Goal: Information Seeking & Learning: Learn about a topic

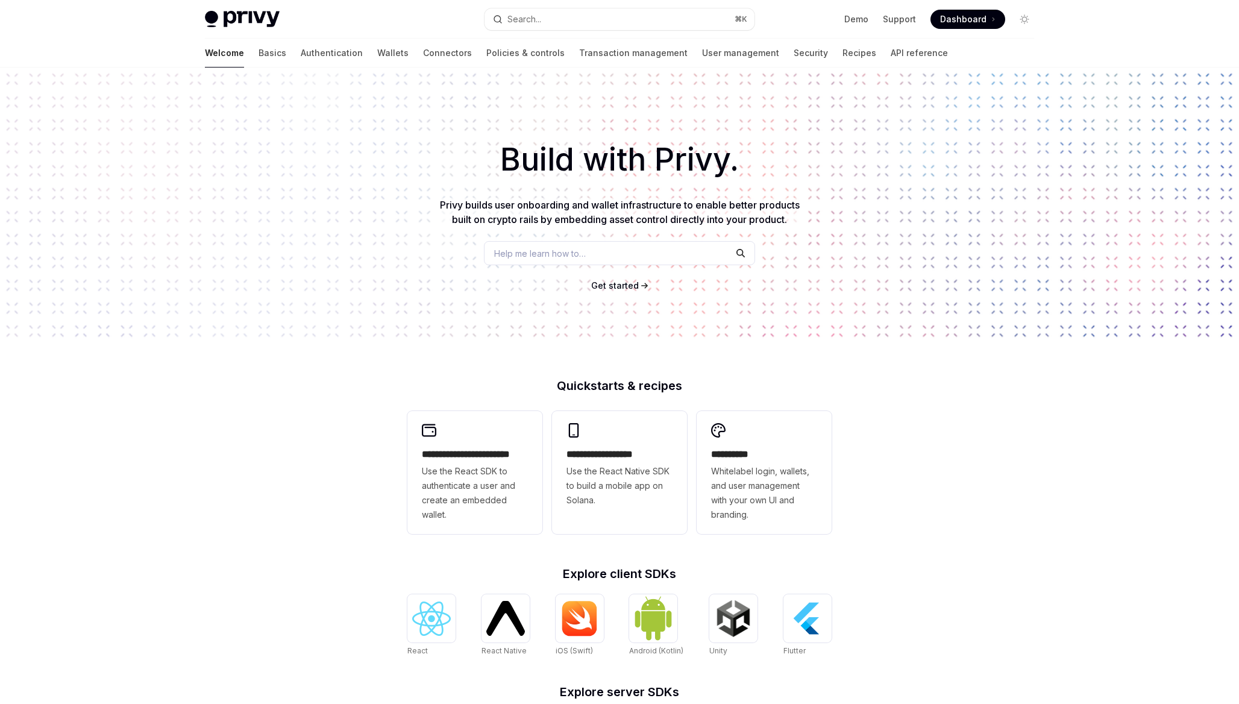
click at [583, 251] on span "Help me learn how to…" at bounding box center [540, 253] width 92 height 13
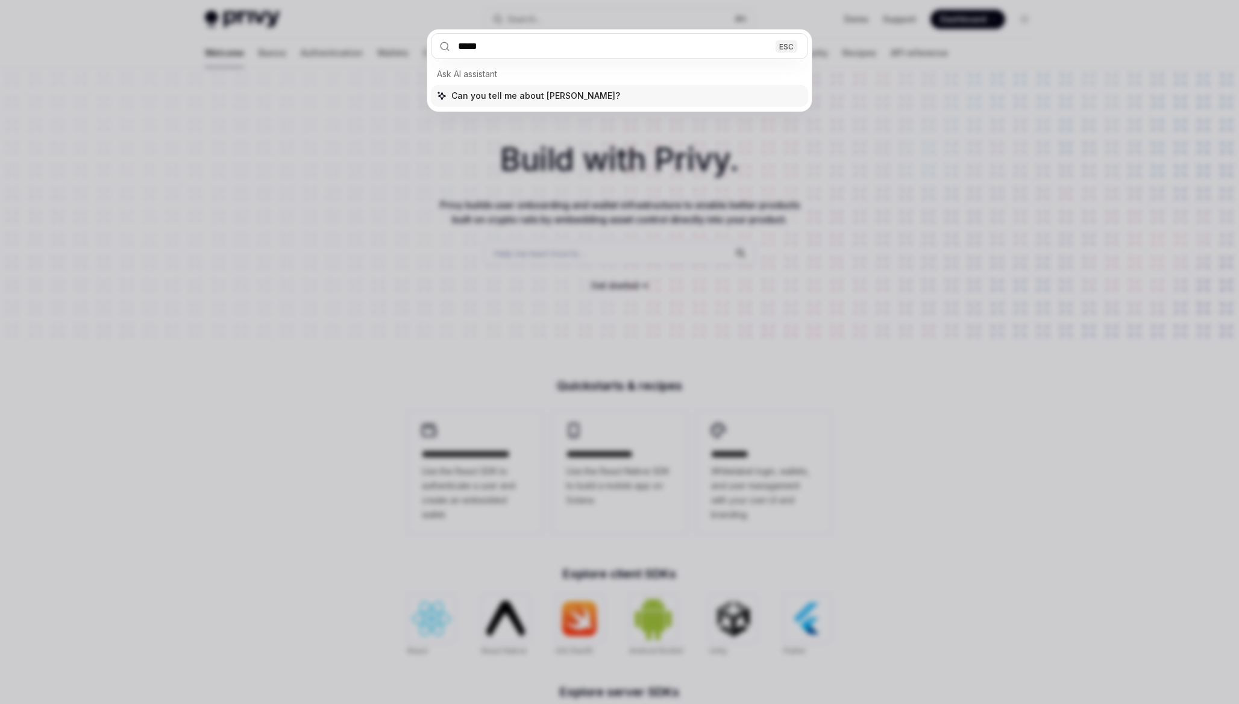
type input "******"
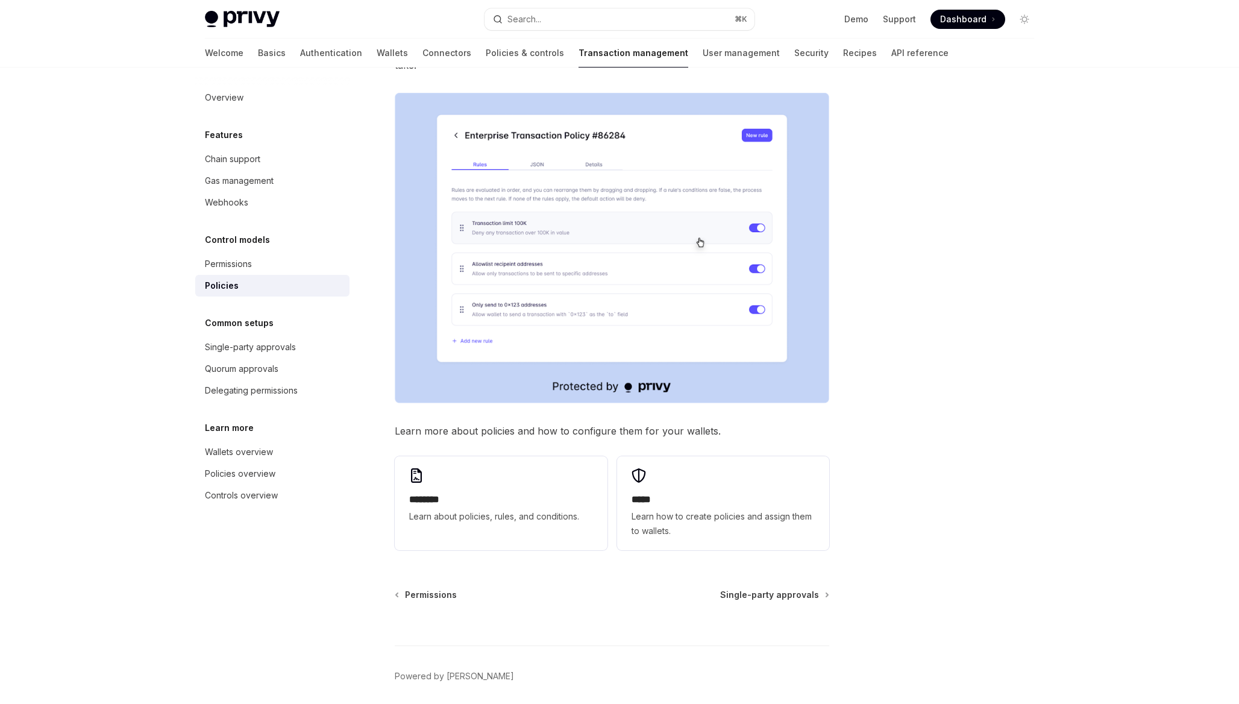
scroll to position [396, 0]
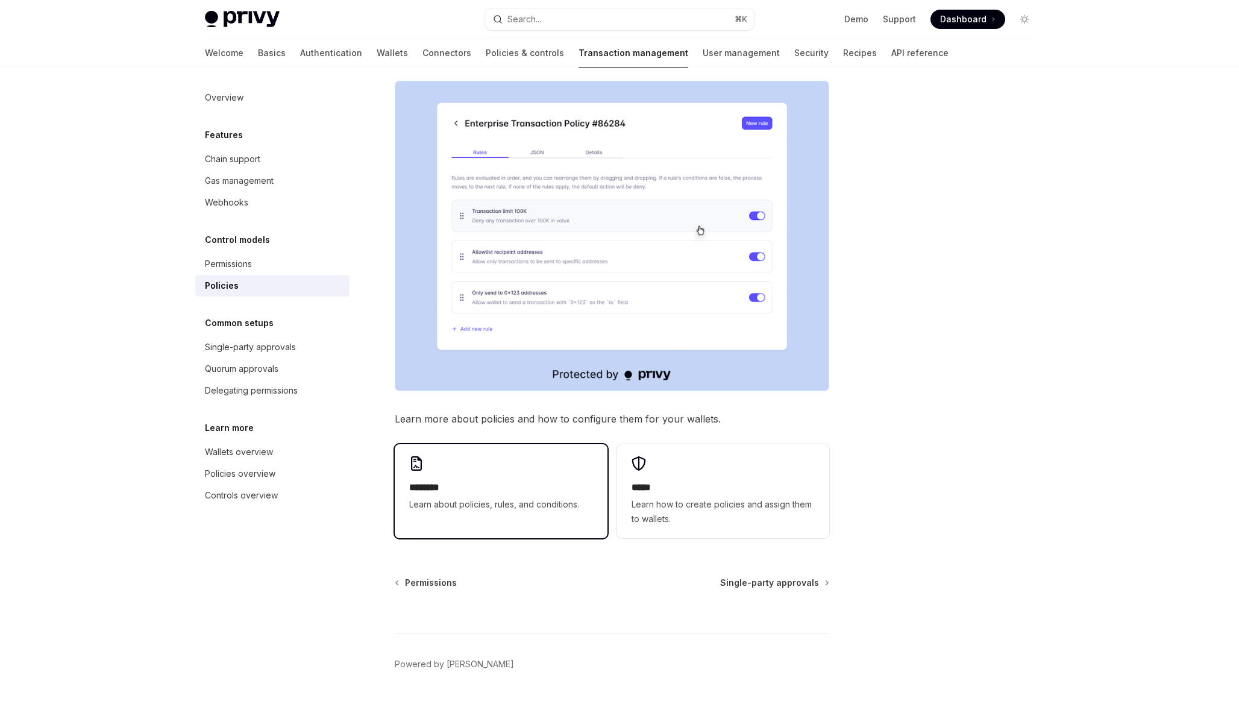
click at [493, 444] on div "******** Learn about policies, rules, and conditions." at bounding box center [501, 484] width 212 height 80
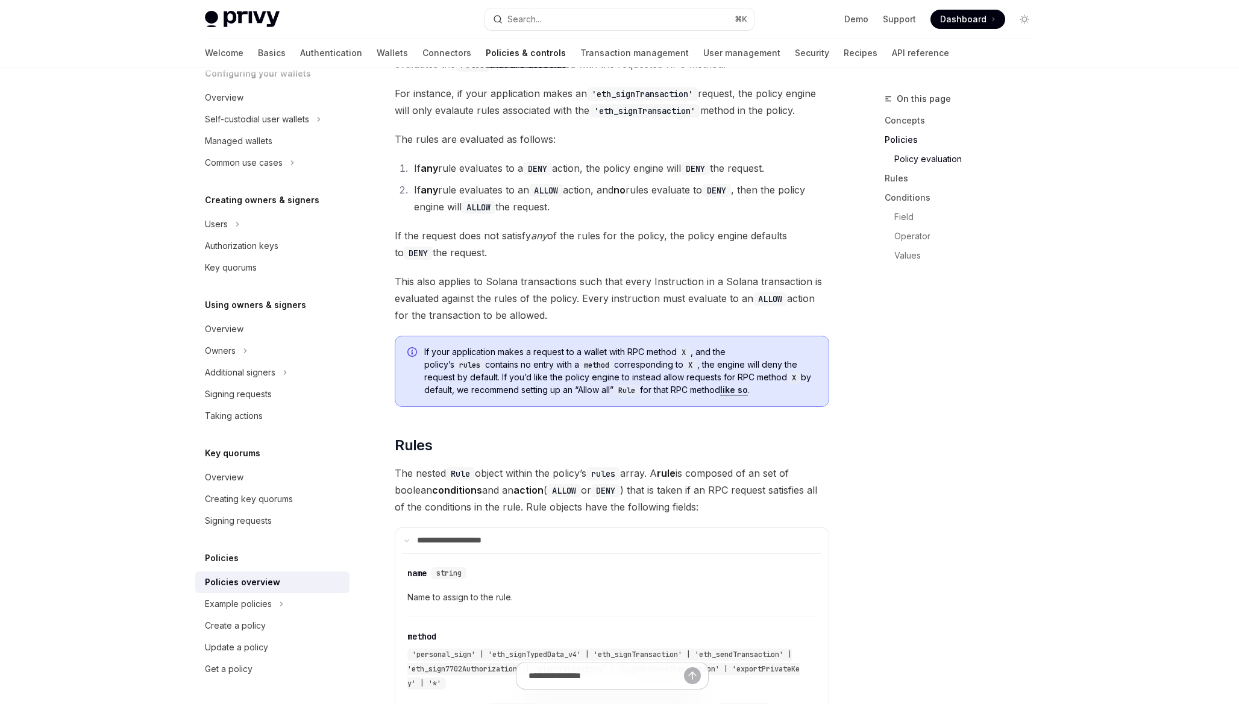
scroll to position [1494, 0]
click at [505, 227] on span "If the request does not satisfy any of the rules for the policy, the policy eng…" at bounding box center [612, 244] width 434 height 34
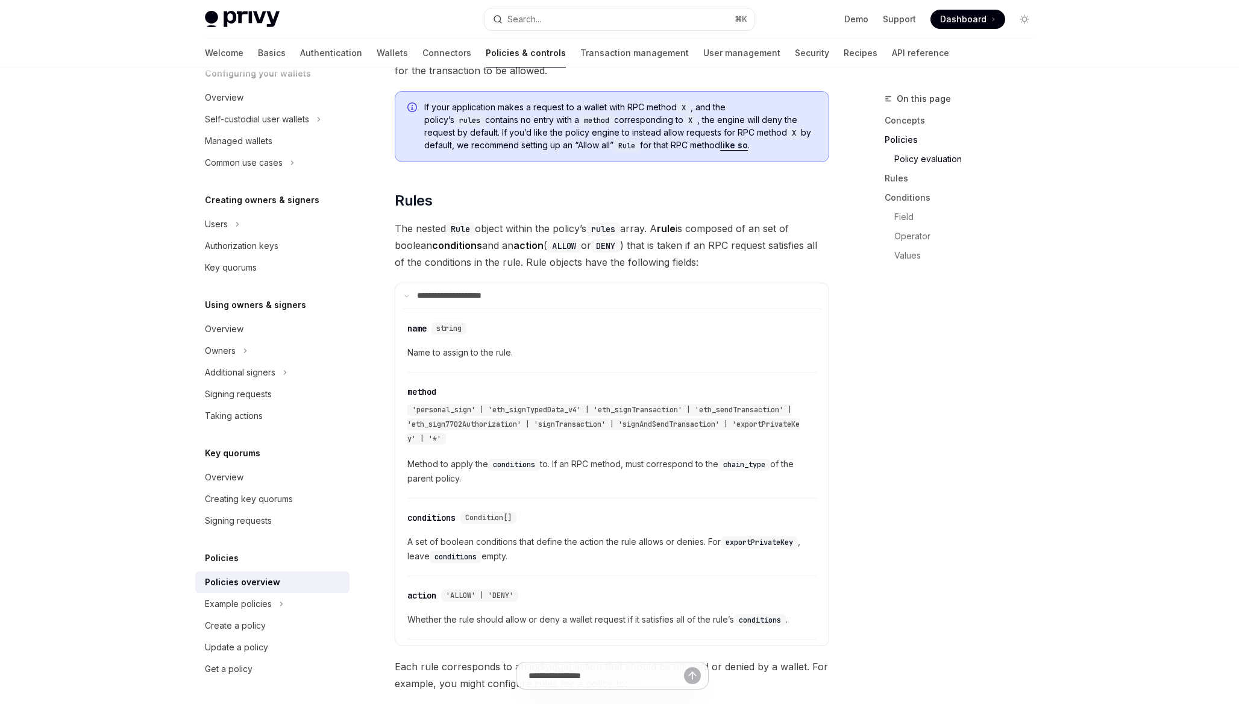
scroll to position [1748, 0]
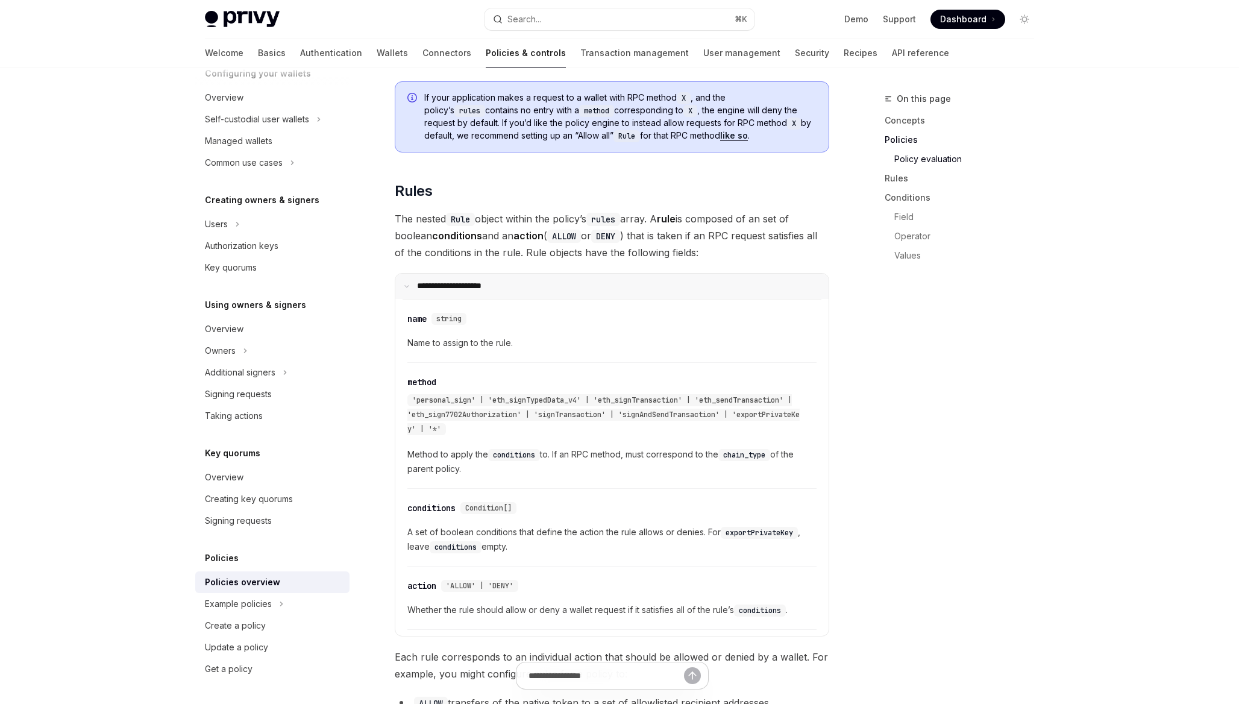
click at [481, 281] on p "**********" at bounding box center [457, 286] width 80 height 11
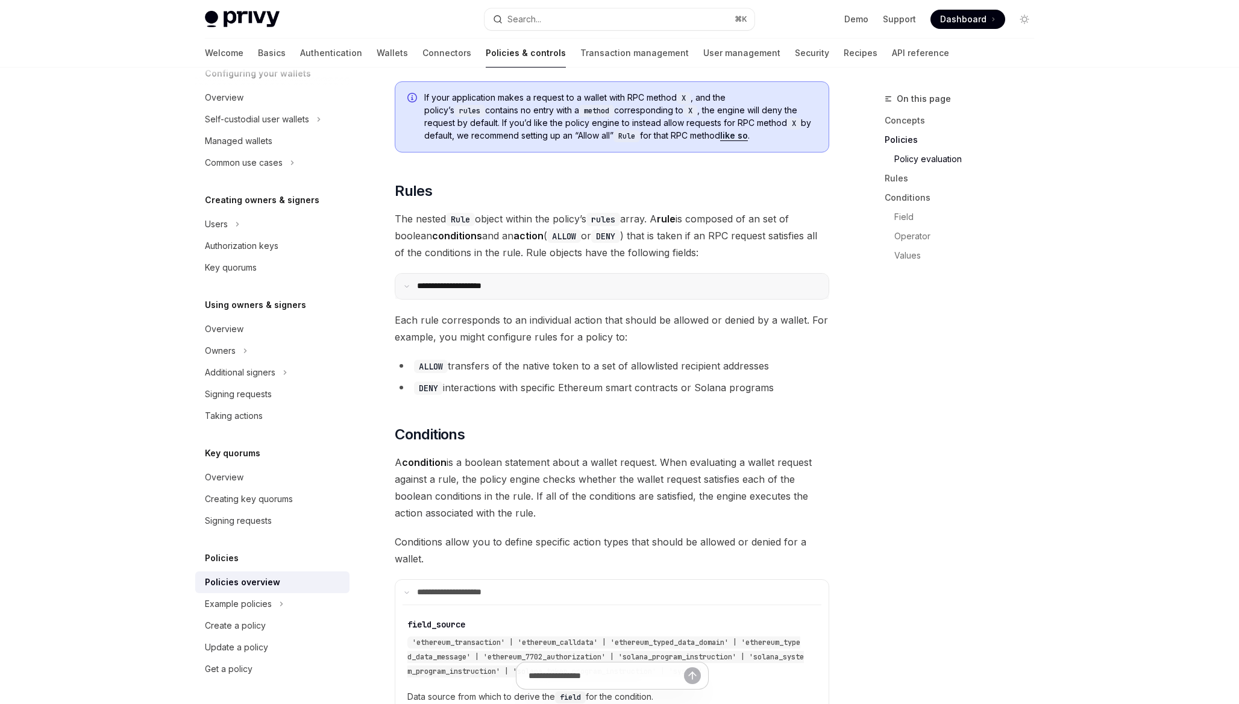
click at [481, 281] on p "**********" at bounding box center [457, 286] width 80 height 11
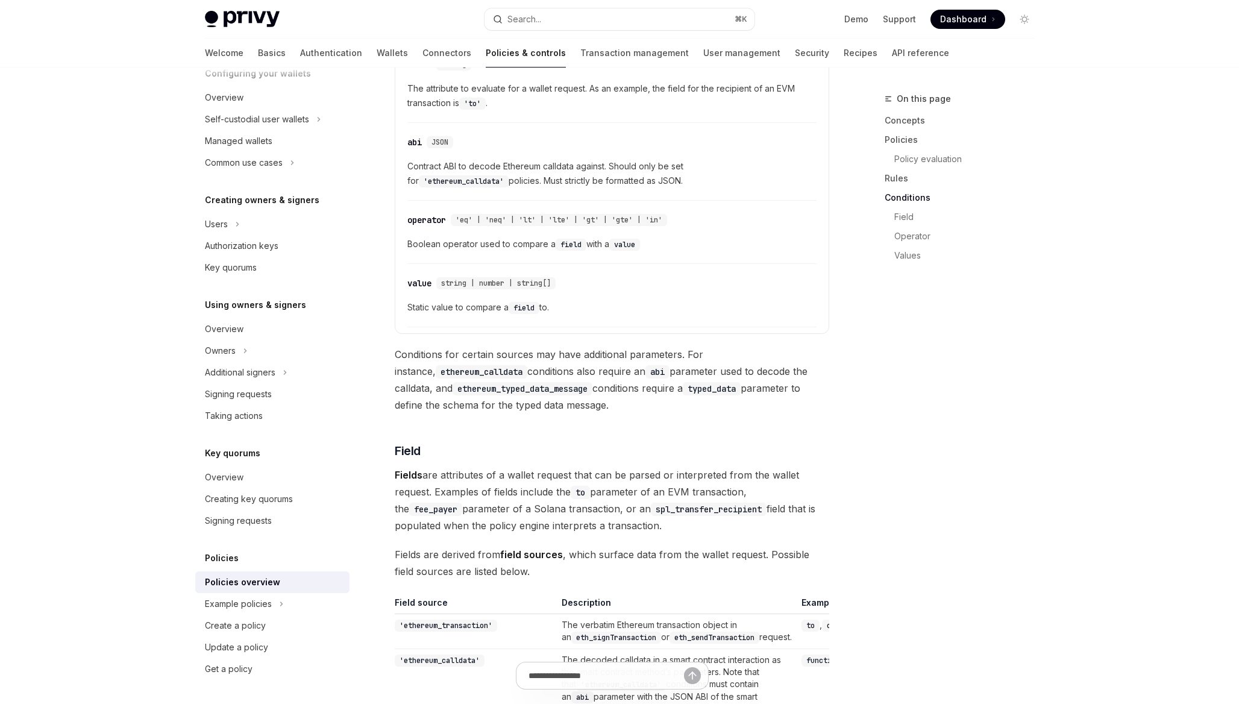
scroll to position [2763, 0]
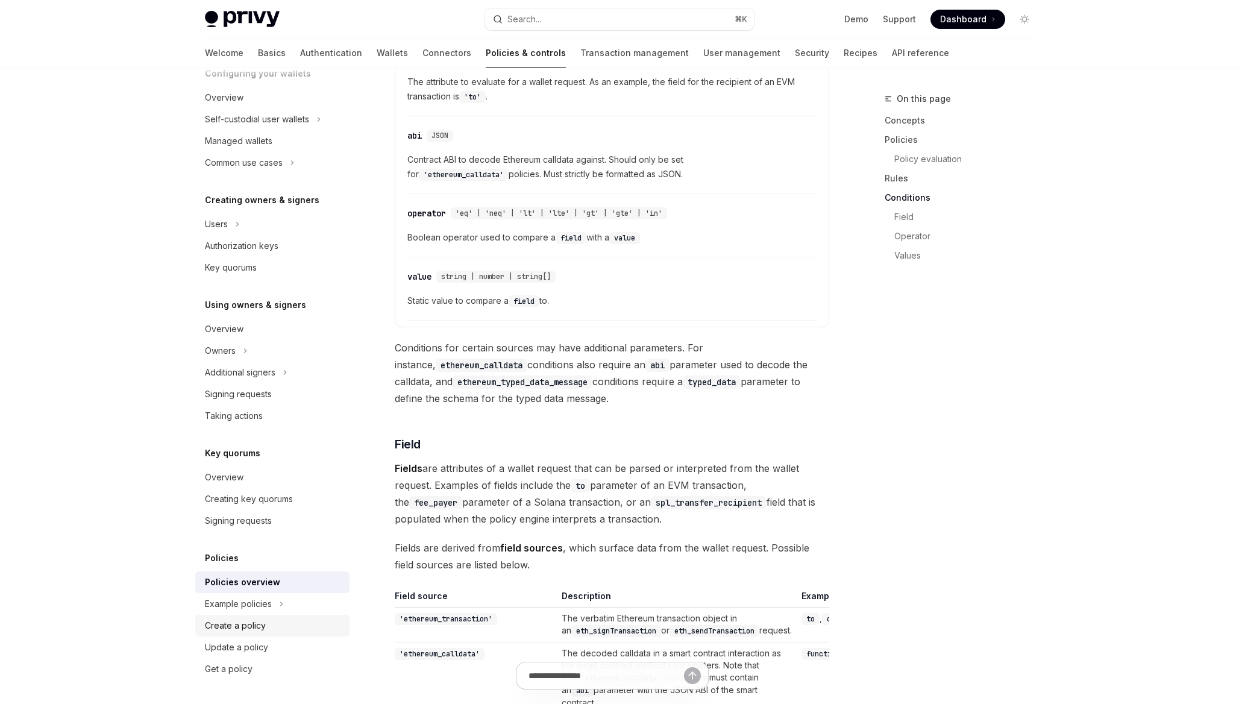
click at [252, 635] on link "Create a policy" at bounding box center [272, 626] width 154 height 22
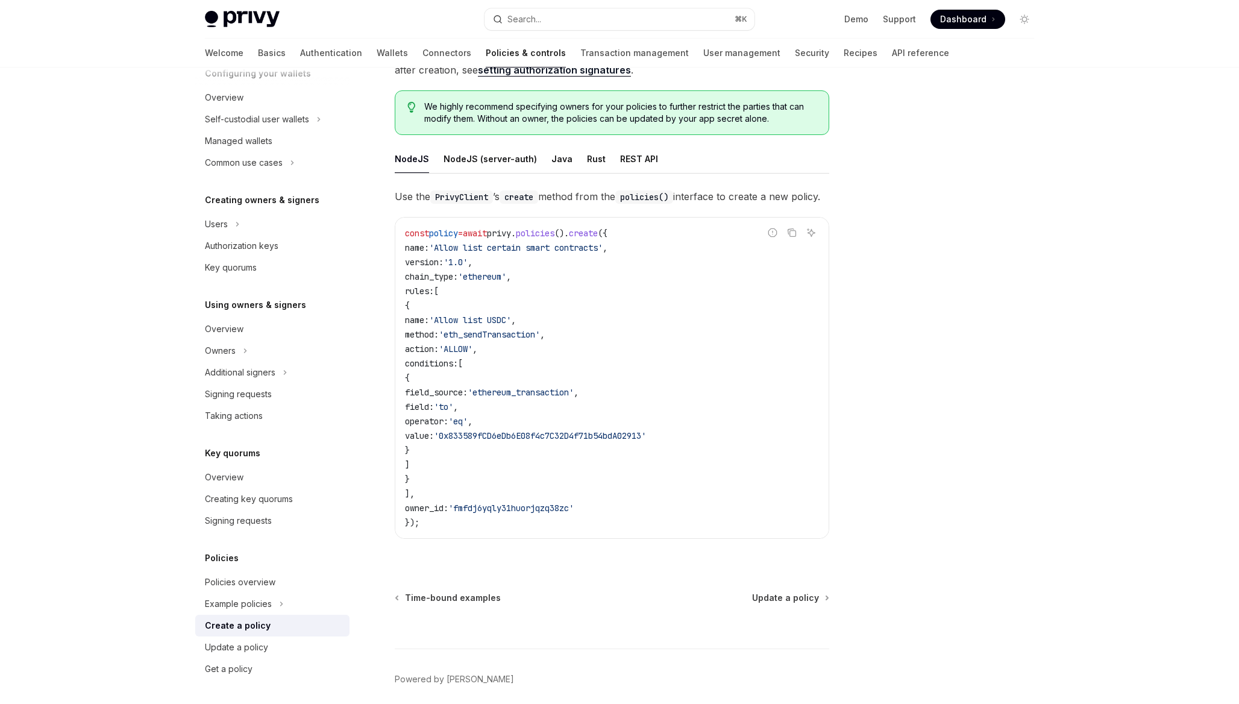
scroll to position [202, 0]
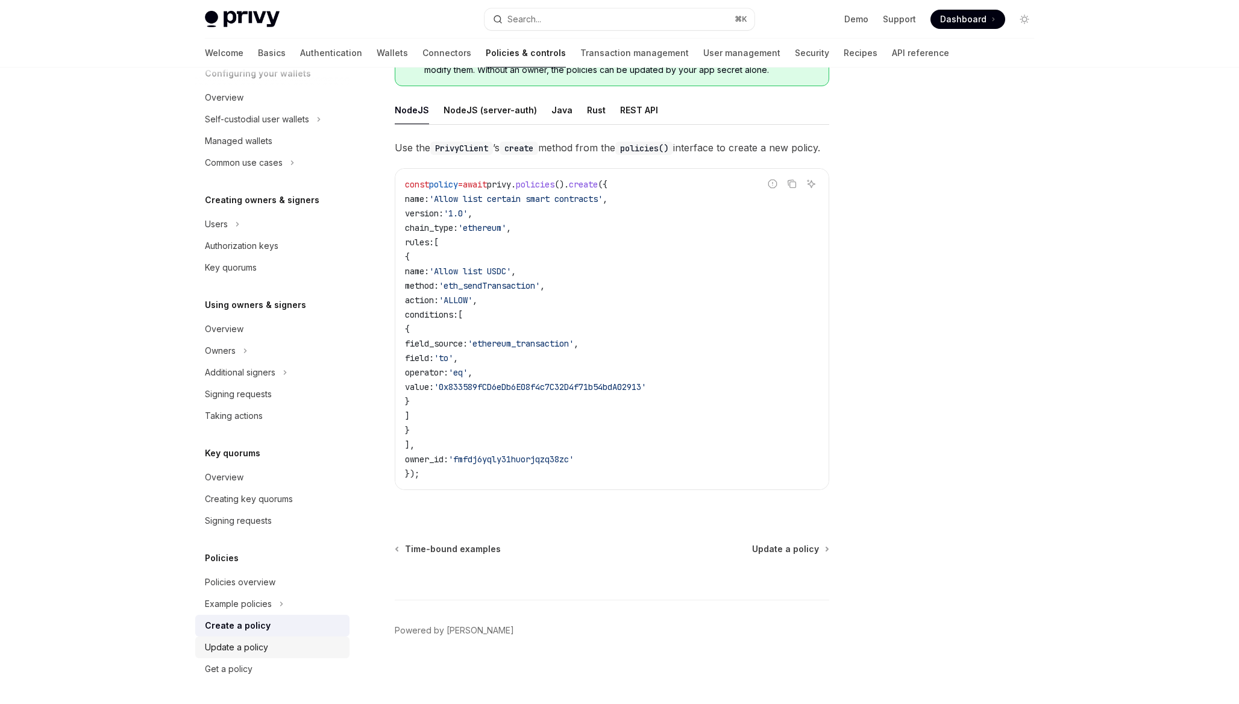
click at [257, 649] on div "Update a policy" at bounding box center [236, 647] width 63 height 14
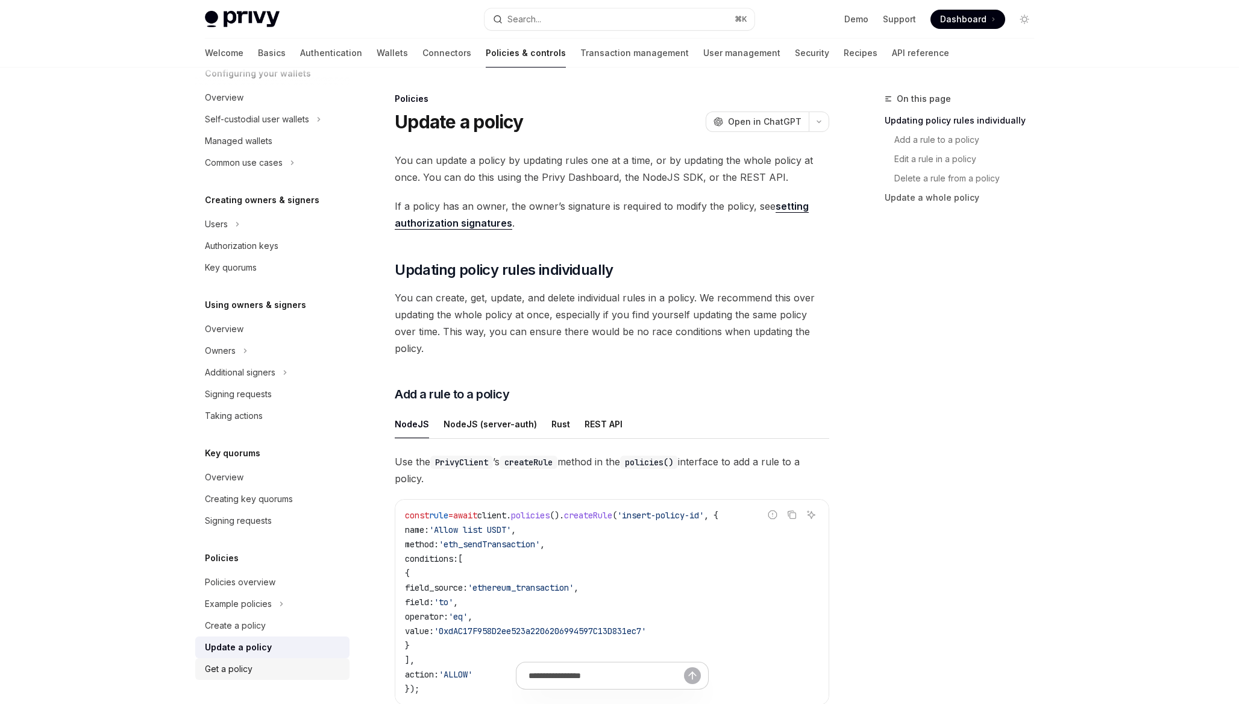
click at [253, 672] on div "Get a policy" at bounding box center [273, 669] width 137 height 14
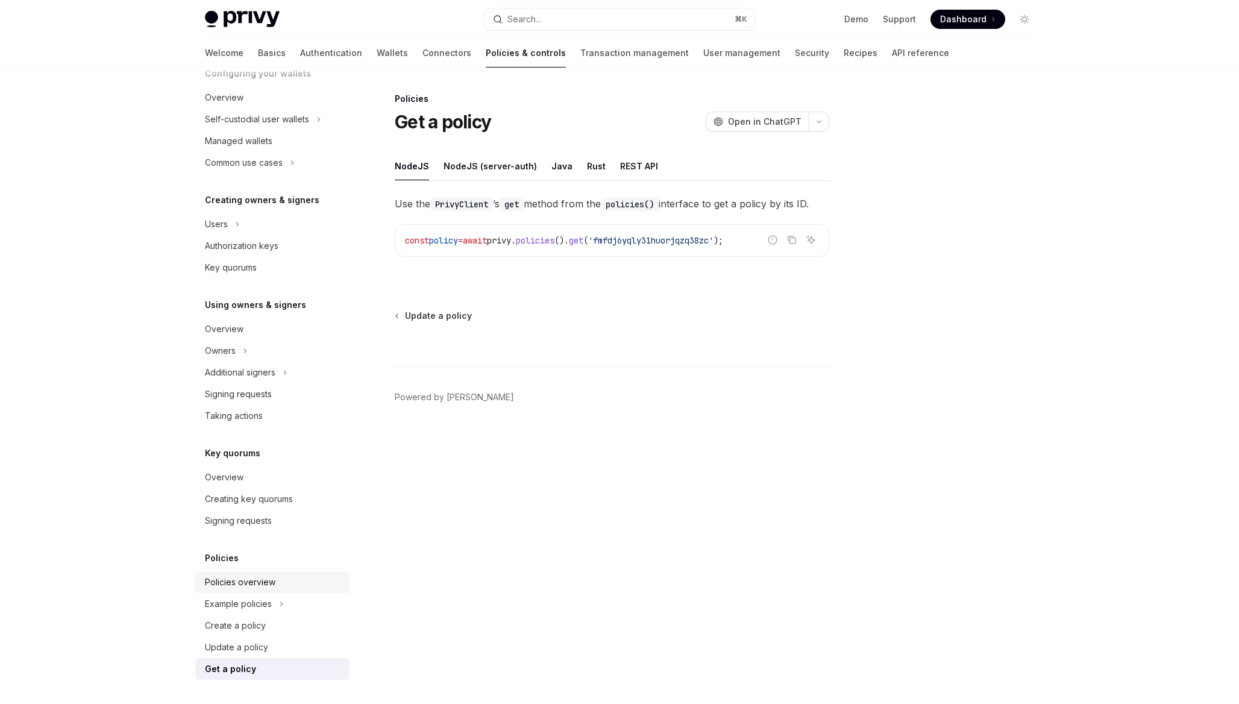
click at [274, 586] on div "Policies overview" at bounding box center [273, 582] width 137 height 14
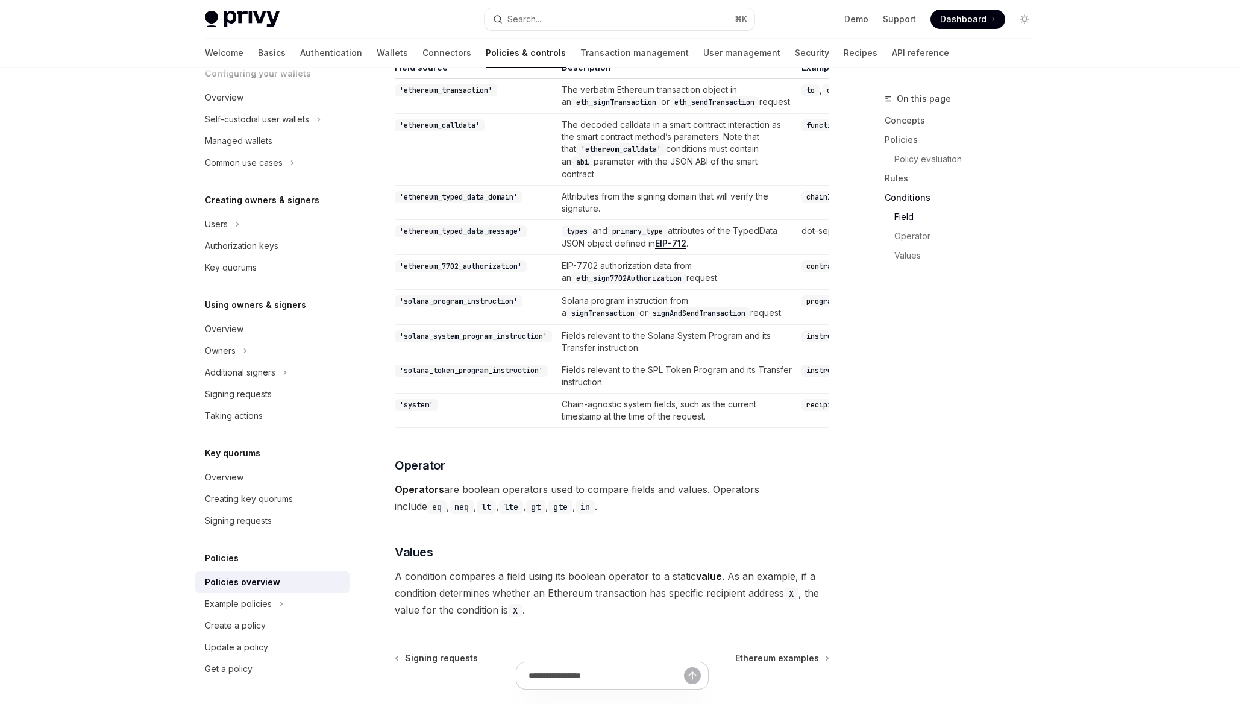
scroll to position [3518, 0]
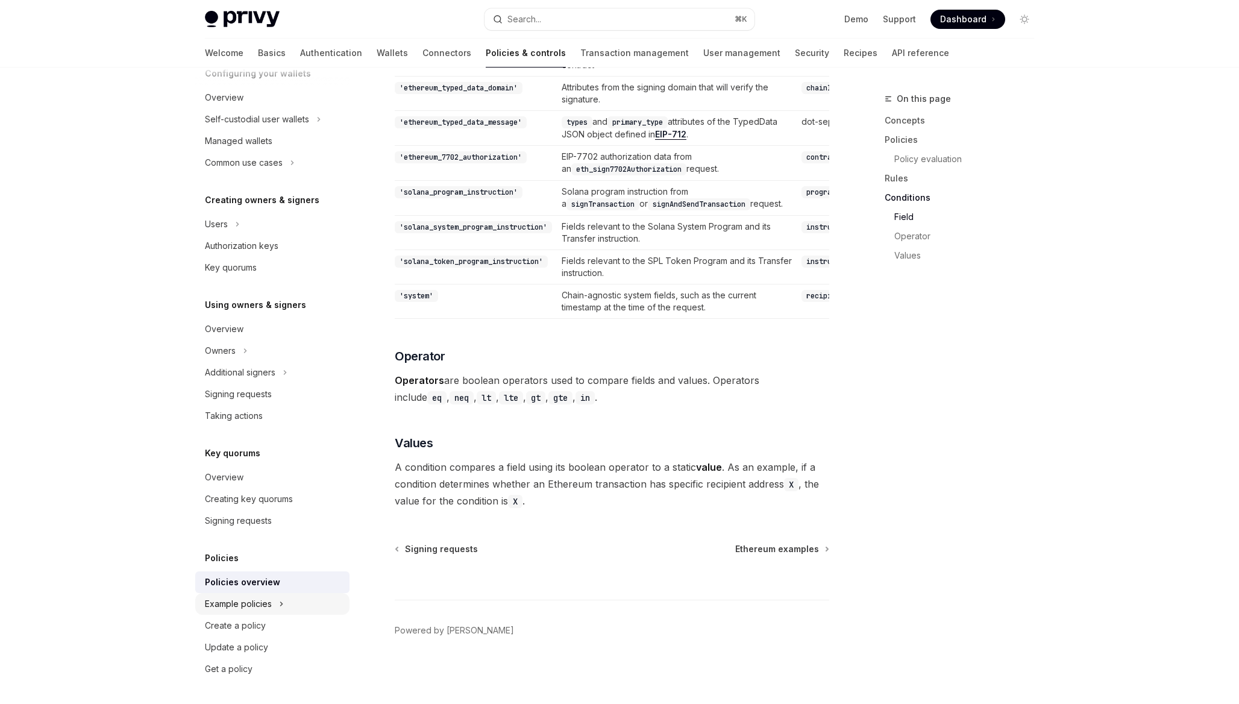
click at [266, 601] on div "Example policies" at bounding box center [238, 603] width 67 height 14
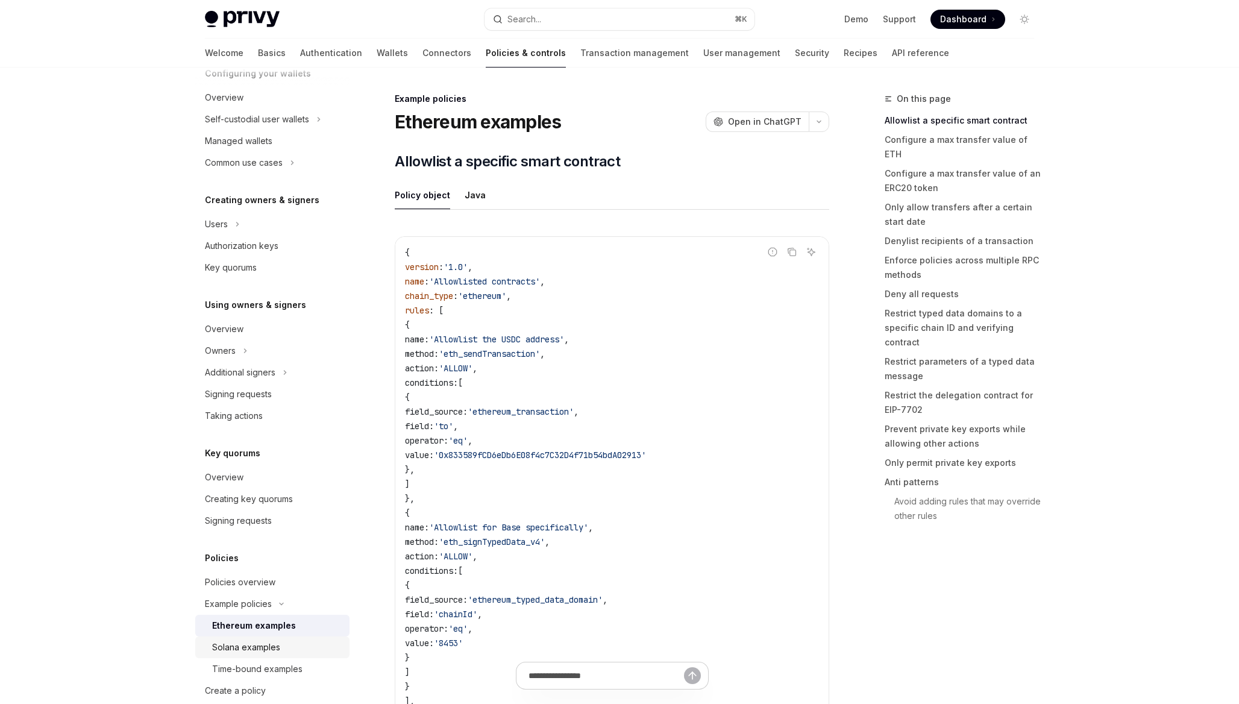
click at [283, 649] on div "Solana examples" at bounding box center [277, 647] width 130 height 14
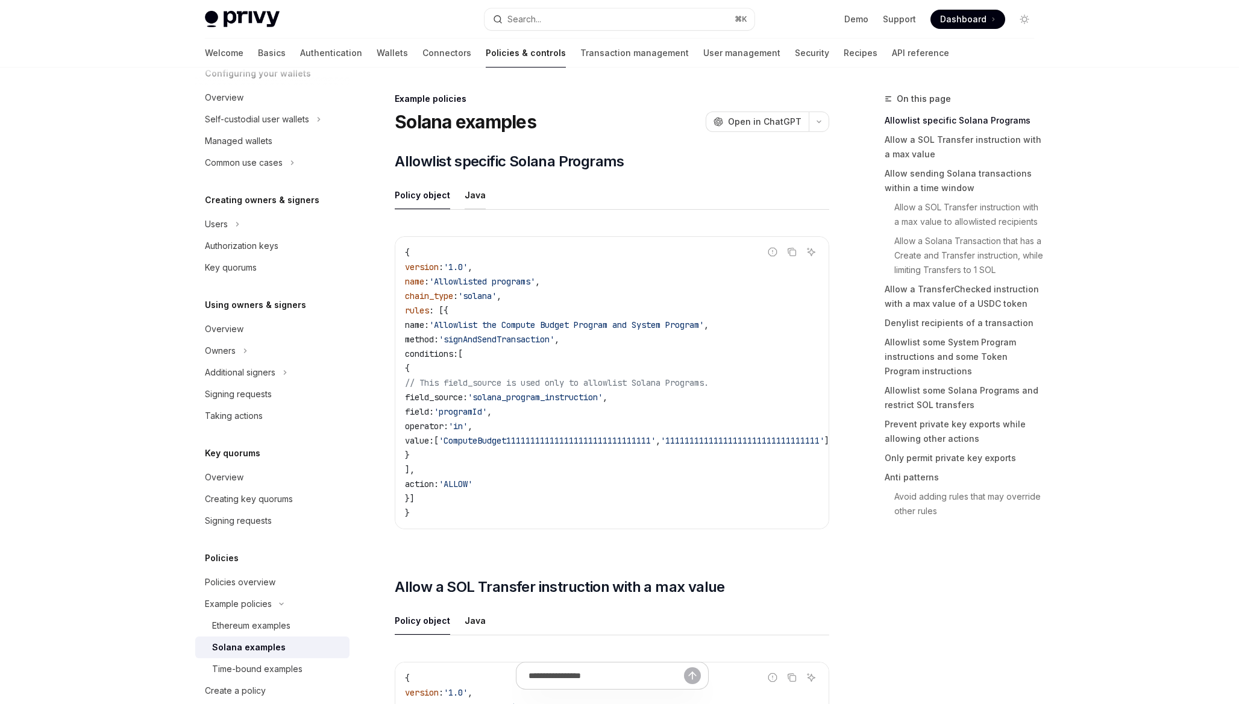
click at [468, 197] on div "Java" at bounding box center [475, 195] width 21 height 28
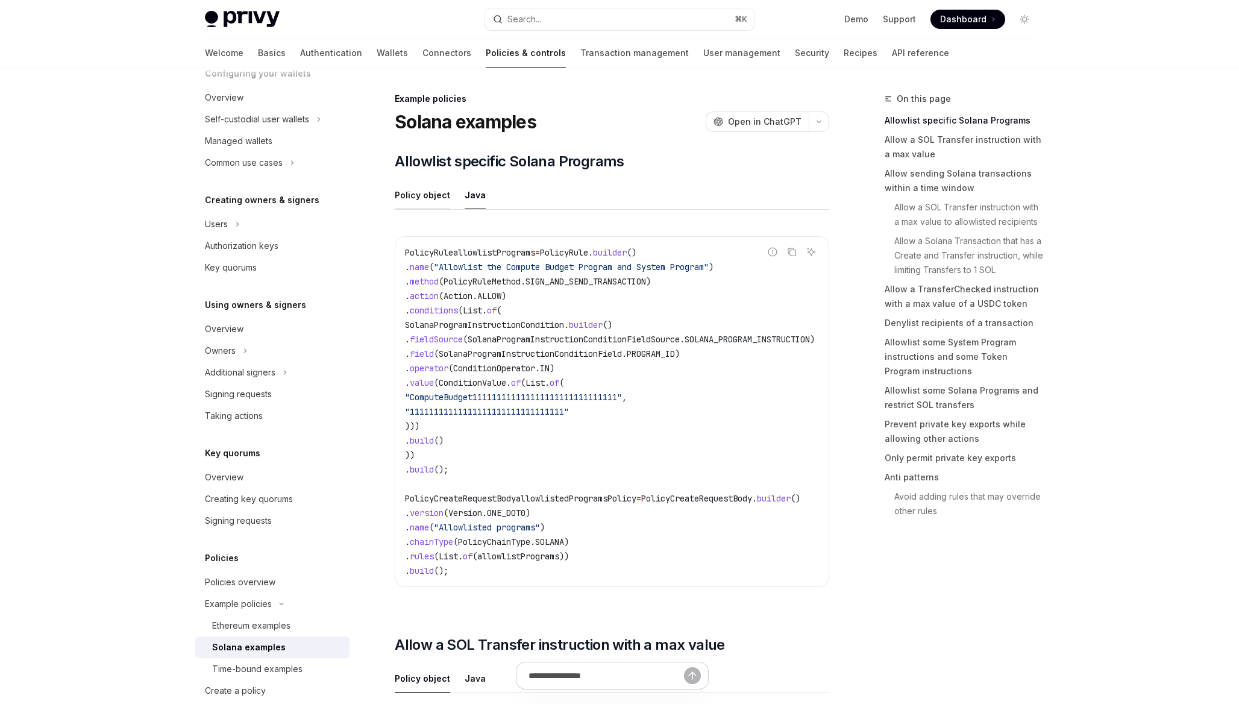
click at [433, 199] on div "Policy object" at bounding box center [422, 195] width 55 height 28
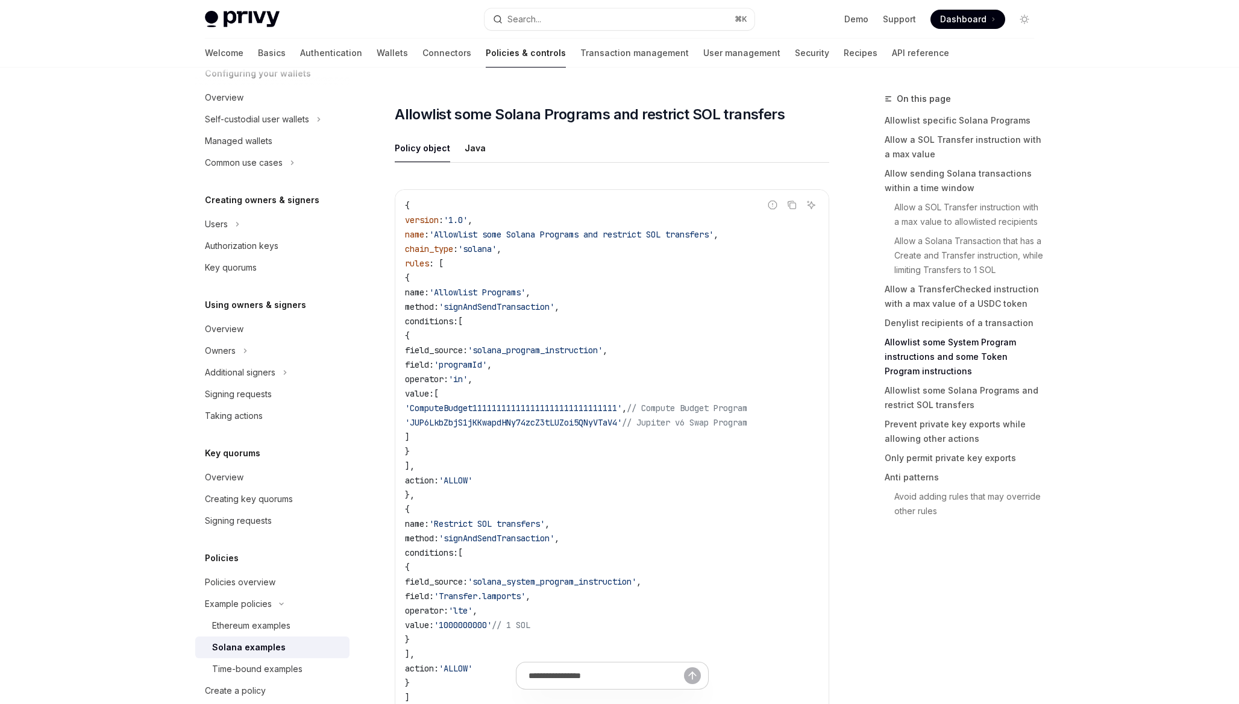
scroll to position [4236, 0]
click at [459, 160] on ul "Policy object Java" at bounding box center [612, 145] width 434 height 29
click at [465, 160] on div "Java" at bounding box center [475, 145] width 21 height 28
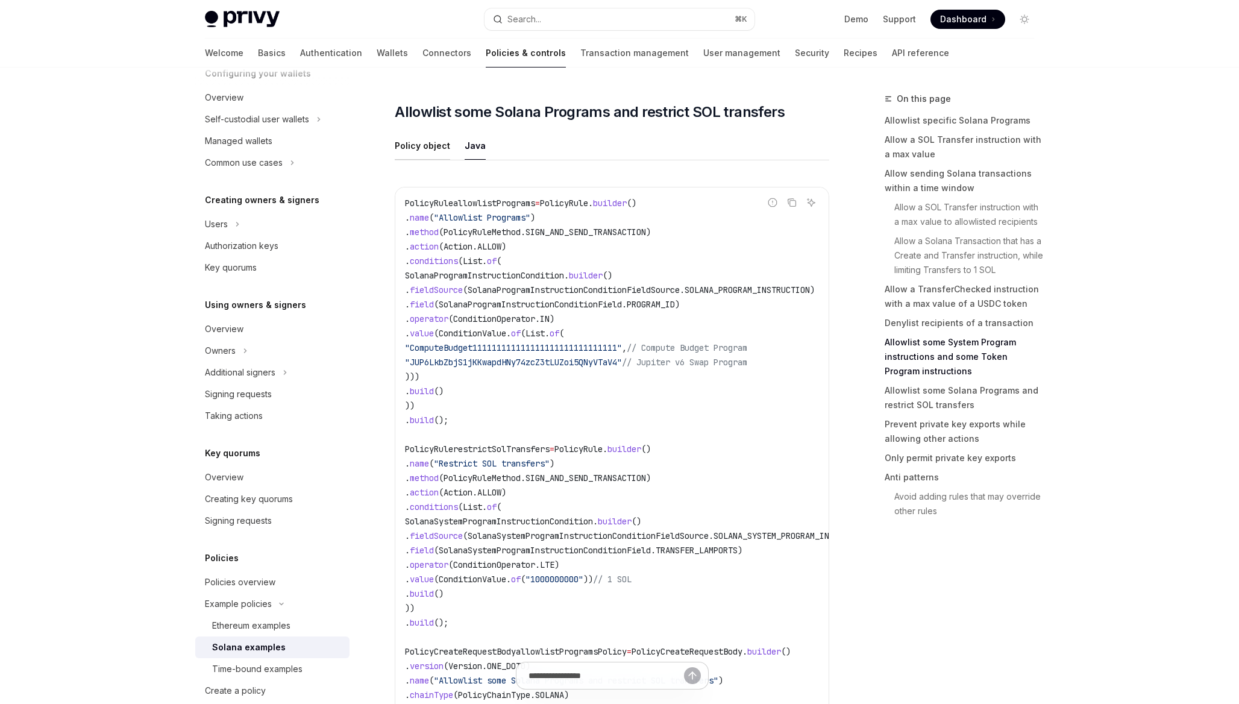
click at [432, 160] on div "Policy object" at bounding box center [422, 145] width 55 height 28
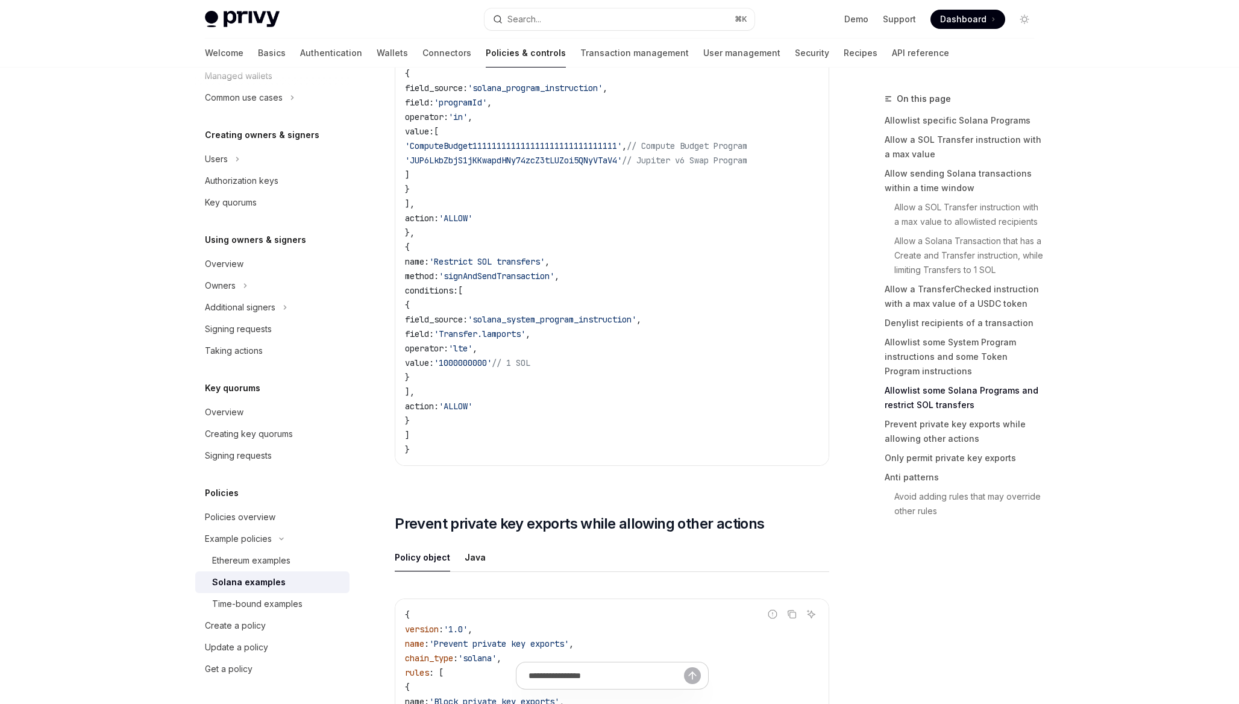
scroll to position [4502, 0]
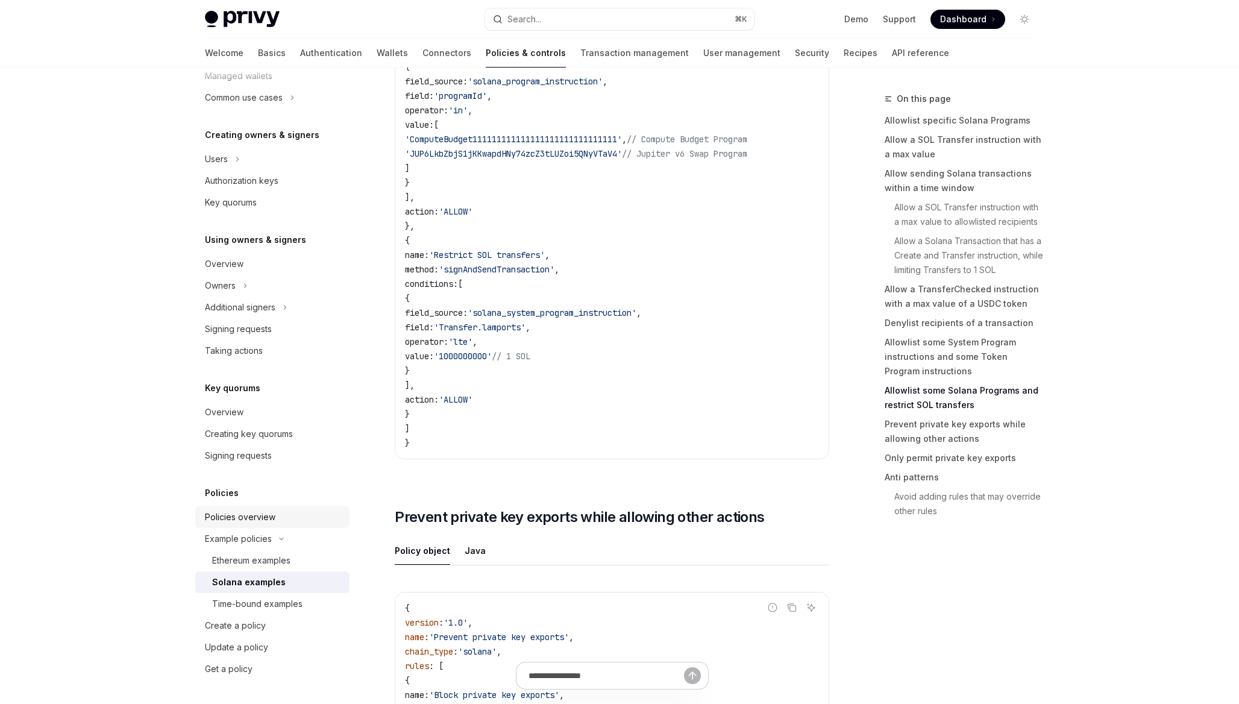
click at [289, 521] on div "Policies overview" at bounding box center [273, 517] width 137 height 14
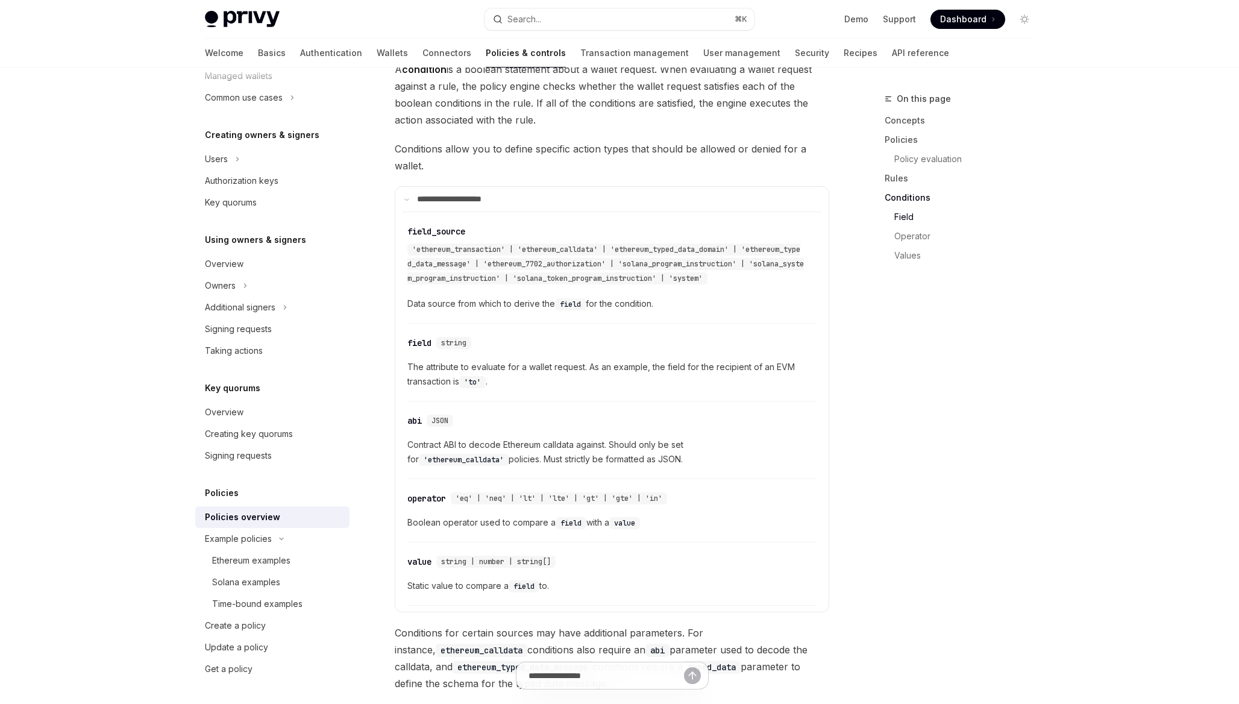
scroll to position [3518, 0]
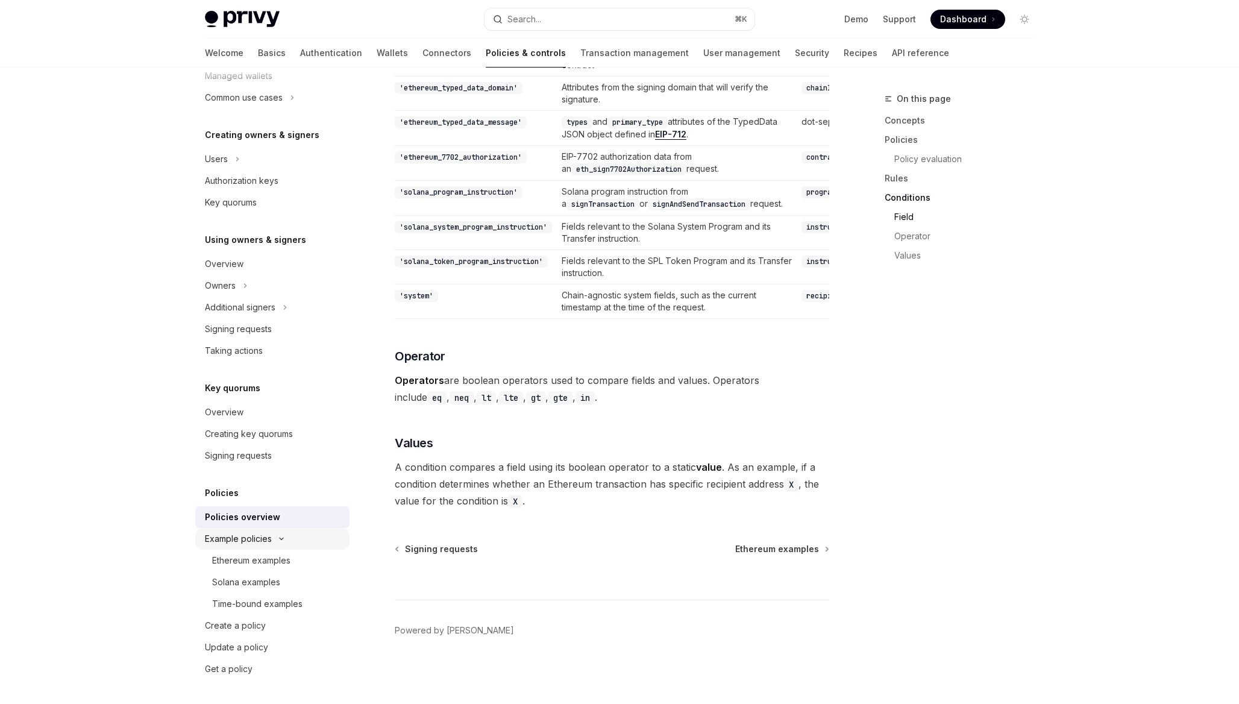
click at [274, 540] on icon "Toggle Example policies section" at bounding box center [281, 538] width 14 height 5
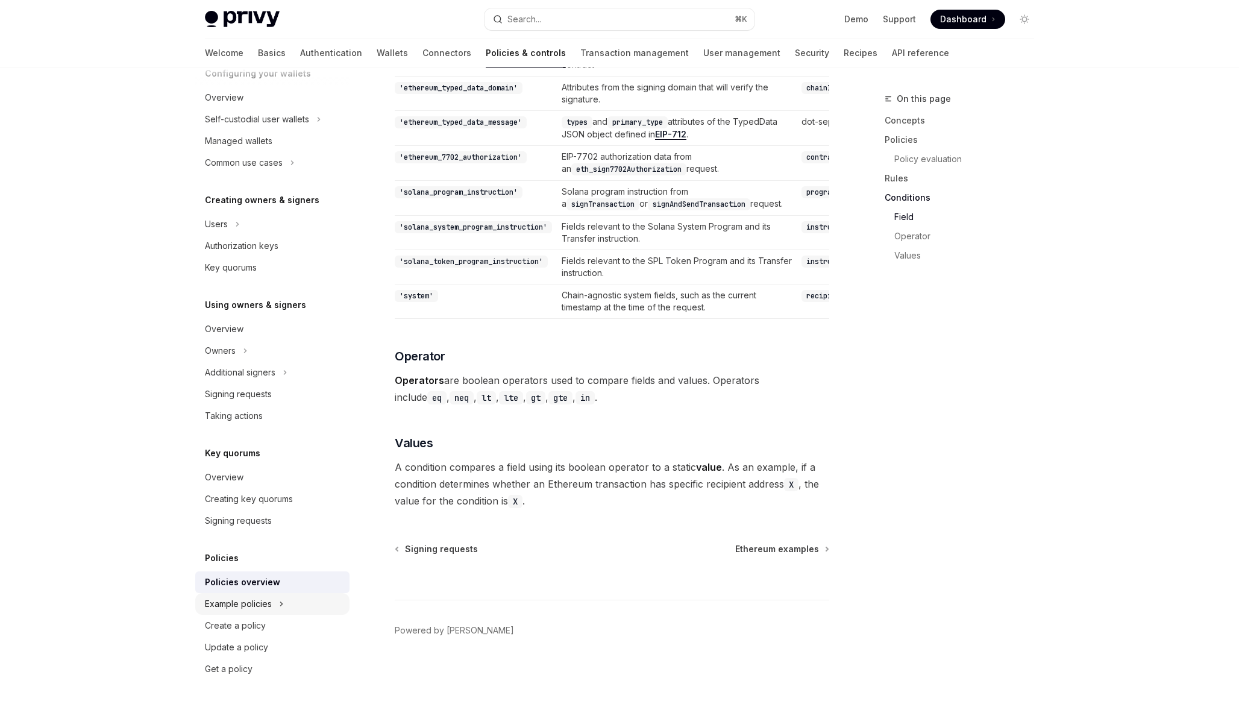
click at [286, 598] on button "Example policies" at bounding box center [272, 604] width 154 height 22
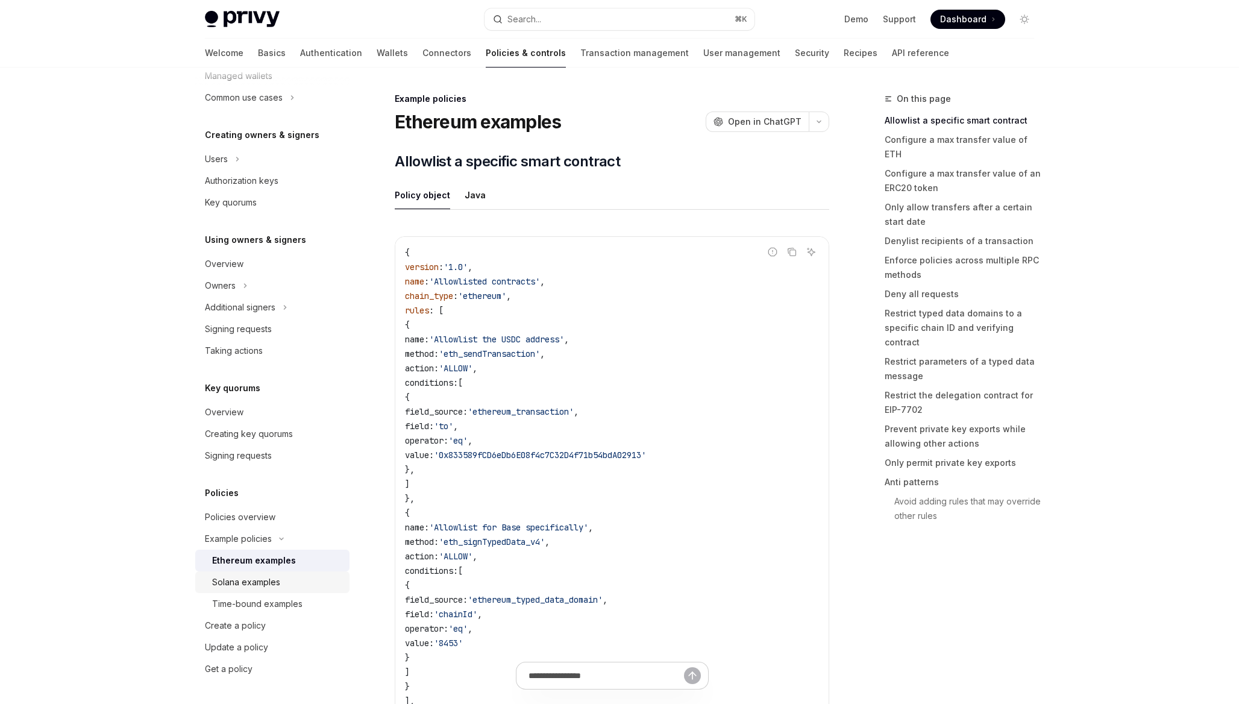
click at [292, 580] on div "Solana examples" at bounding box center [277, 582] width 130 height 14
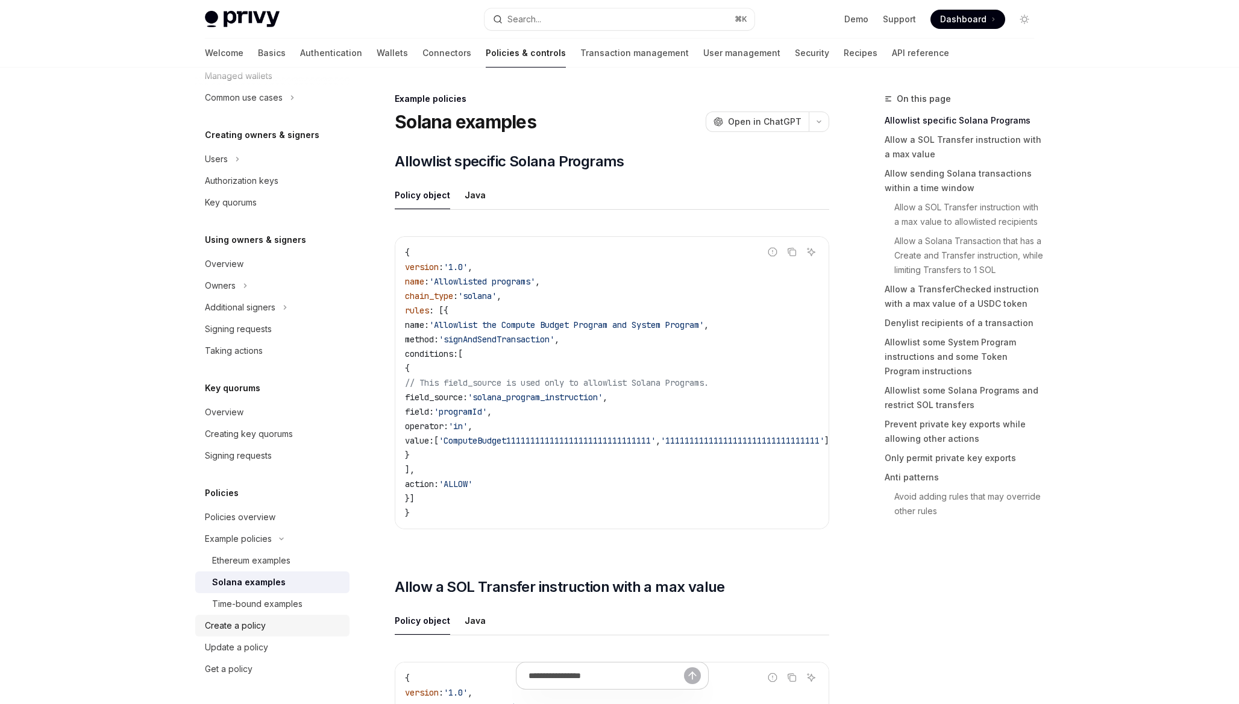
click at [282, 620] on div "Create a policy" at bounding box center [273, 625] width 137 height 14
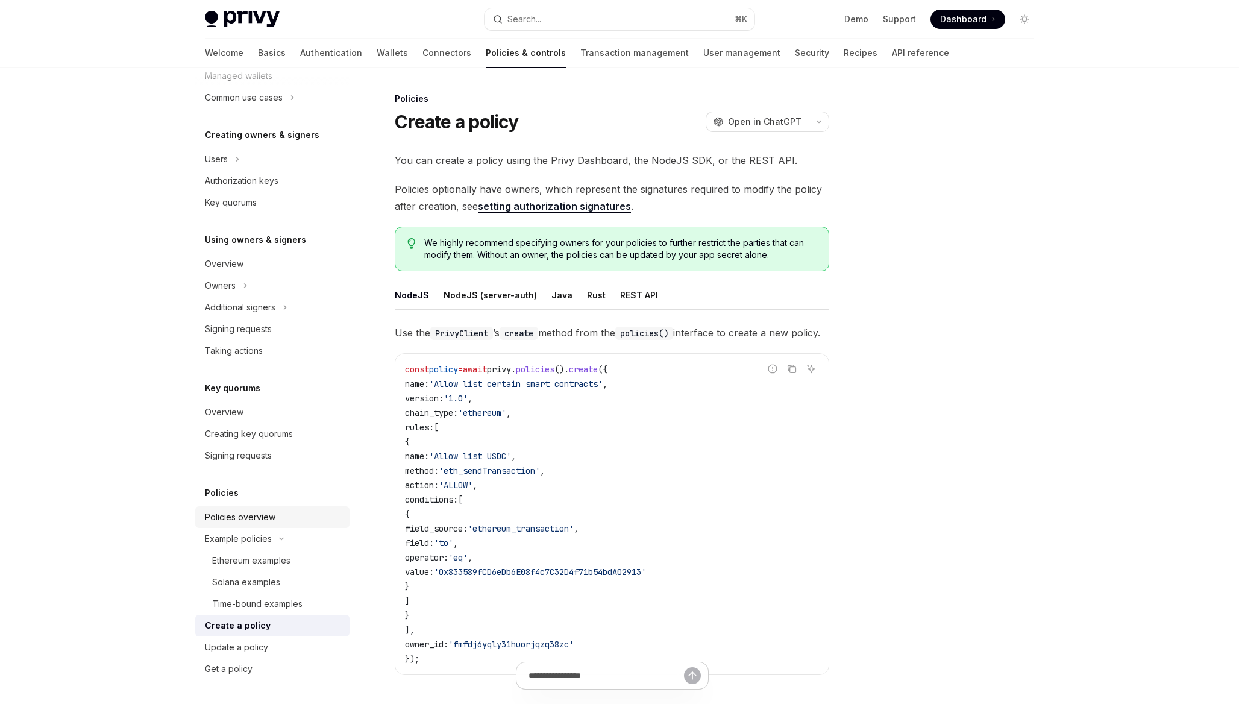
click at [257, 515] on div "Policies overview" at bounding box center [240, 517] width 70 height 14
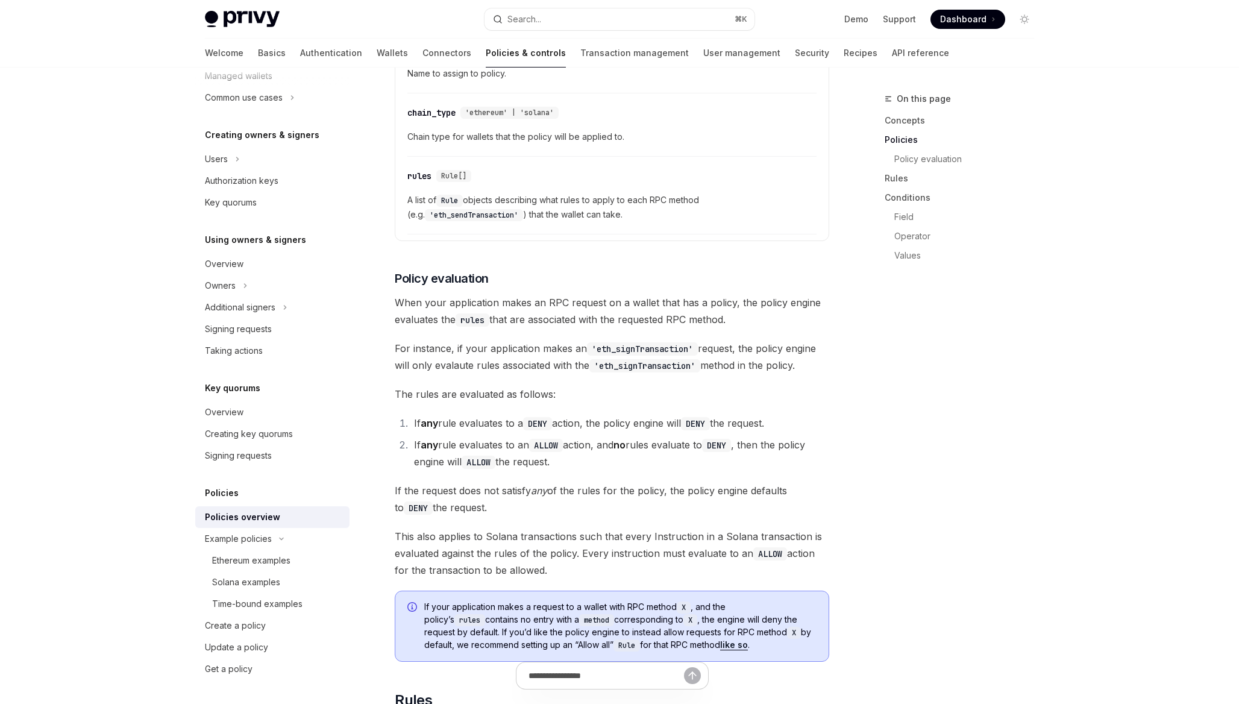
scroll to position [1238, 0]
click at [256, 619] on div "Create a policy" at bounding box center [235, 625] width 61 height 14
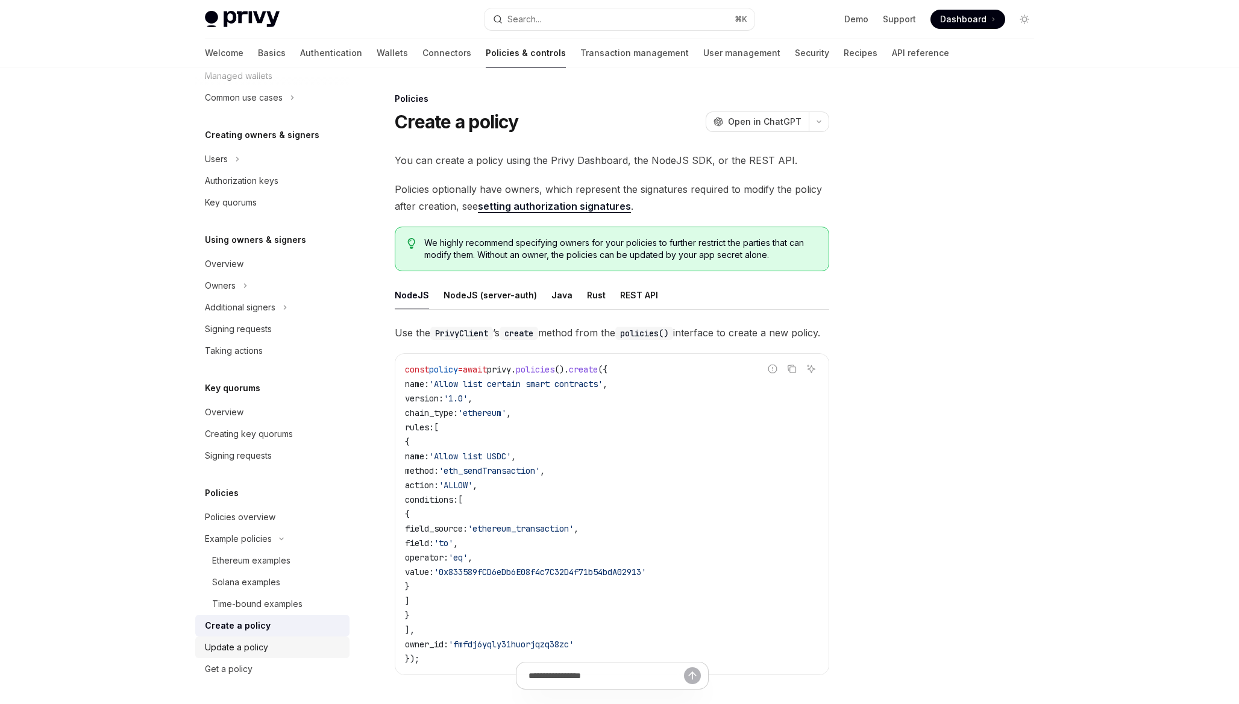
click at [266, 642] on div "Update a policy" at bounding box center [236, 647] width 63 height 14
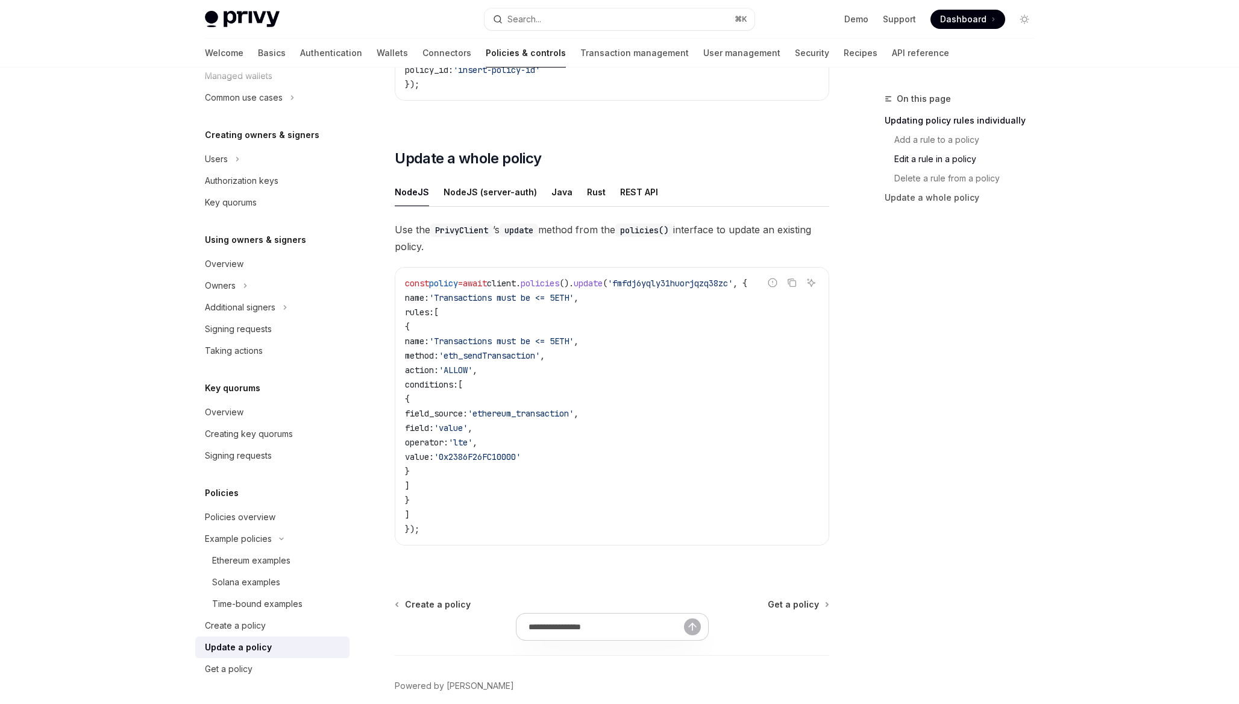
scroll to position [1248, 0]
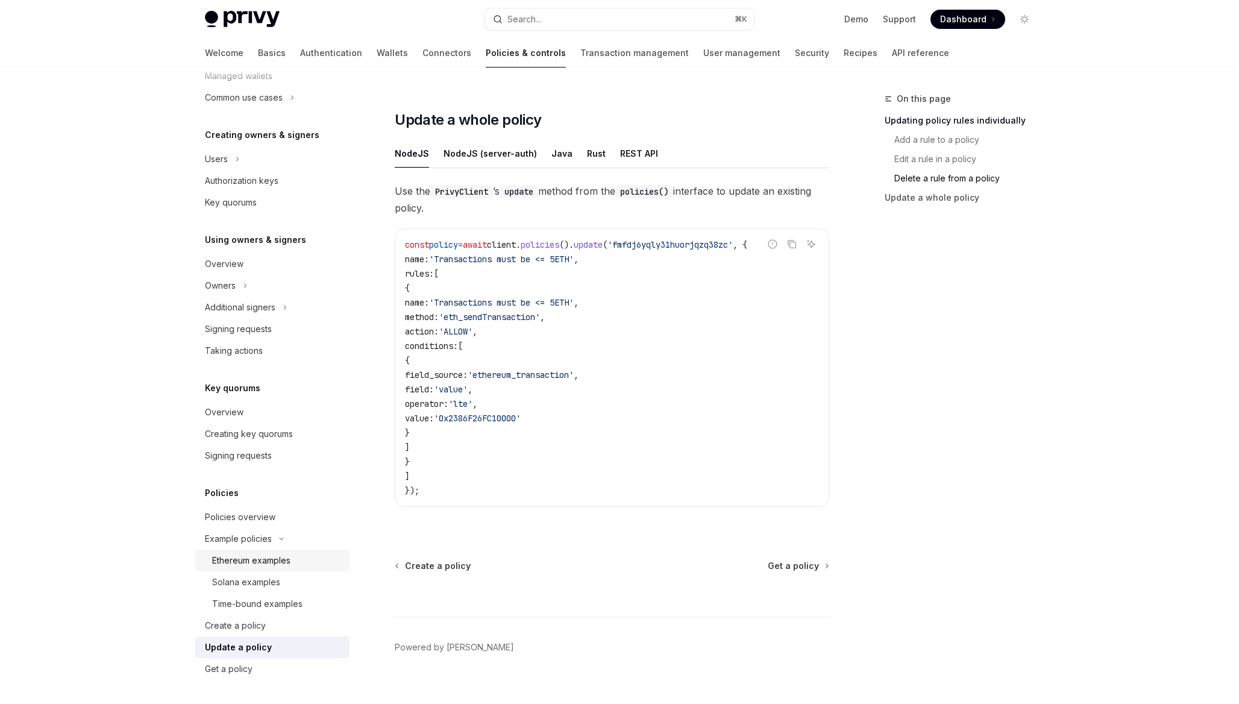
click at [301, 559] on div "Ethereum examples" at bounding box center [277, 560] width 130 height 14
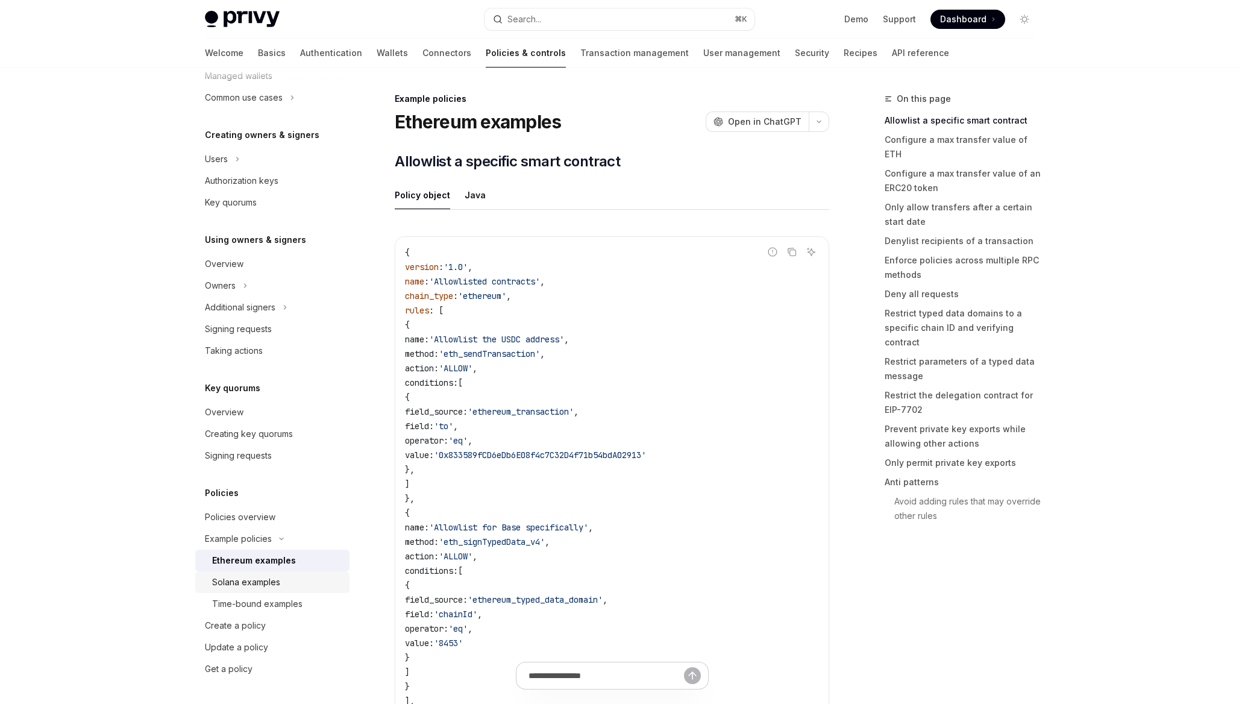
click at [295, 584] on div "Solana examples" at bounding box center [277, 582] width 130 height 14
type textarea "*"
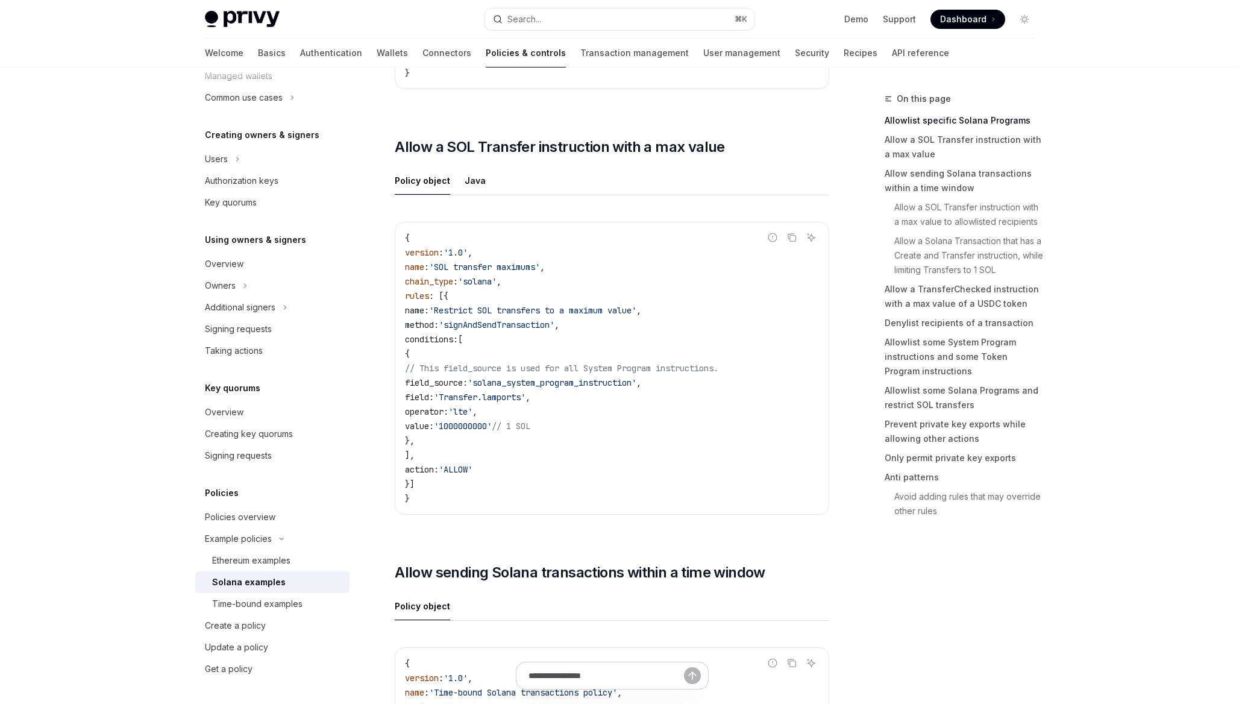
scroll to position [439, 0]
click at [536, 196] on ul "Policy object Java" at bounding box center [612, 182] width 434 height 29
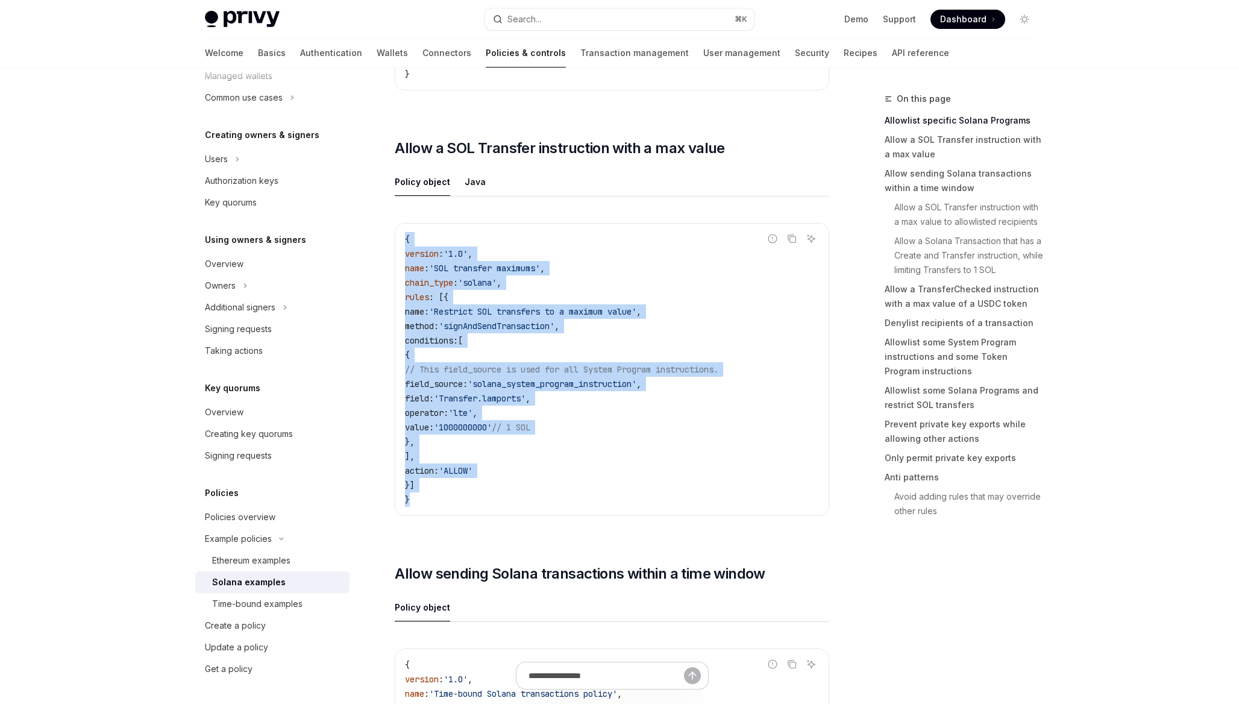
drag, startPoint x: 403, startPoint y: 241, endPoint x: 483, endPoint y: 506, distance: 276.8
click at [483, 506] on div "{ version : '1.0' , name : 'SOL transfer maximums' , chain_type : 'solana' , ru…" at bounding box center [611, 370] width 433 height 292
click at [483, 506] on code "{ version : '1.0' , name : 'SOL transfer maximums' , chain_type : 'solana' , ru…" at bounding box center [612, 369] width 414 height 275
drag, startPoint x: 405, startPoint y: 243, endPoint x: 452, endPoint y: 517, distance: 277.6
click at [452, 515] on div "{ version : '1.0' , name : 'SOL transfer maximums' , chain_type : 'solana' , ru…" at bounding box center [611, 370] width 433 height 292
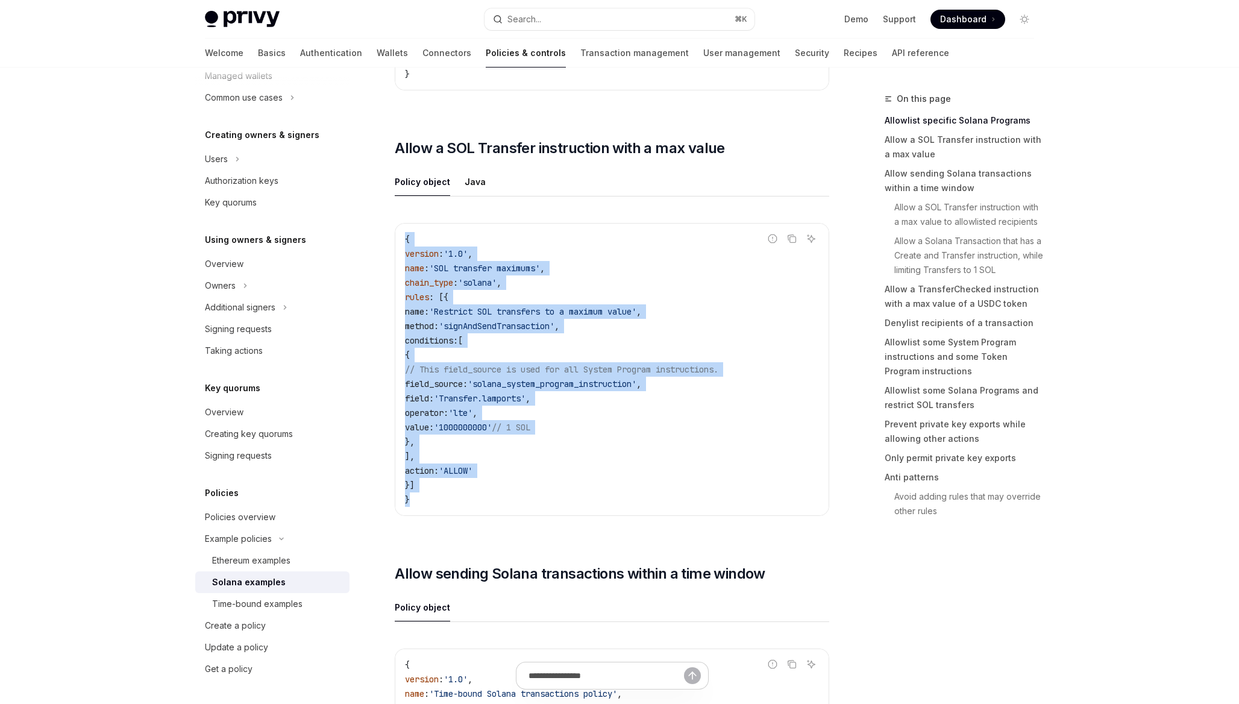
click at [452, 515] on div "{ version : '1.0' , name : 'SOL transfer maximums' , chain_type : 'solana' , ru…" at bounding box center [611, 370] width 433 height 292
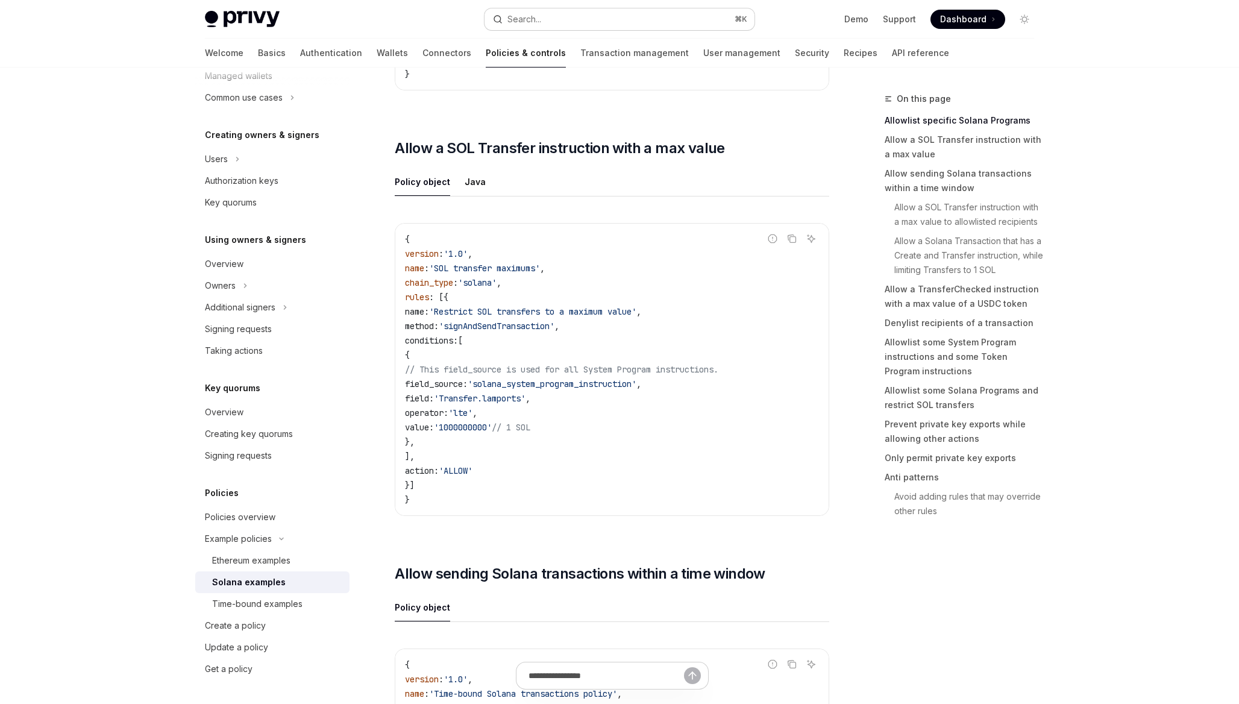
click at [539, 18] on div "Search..." at bounding box center [524, 19] width 34 height 14
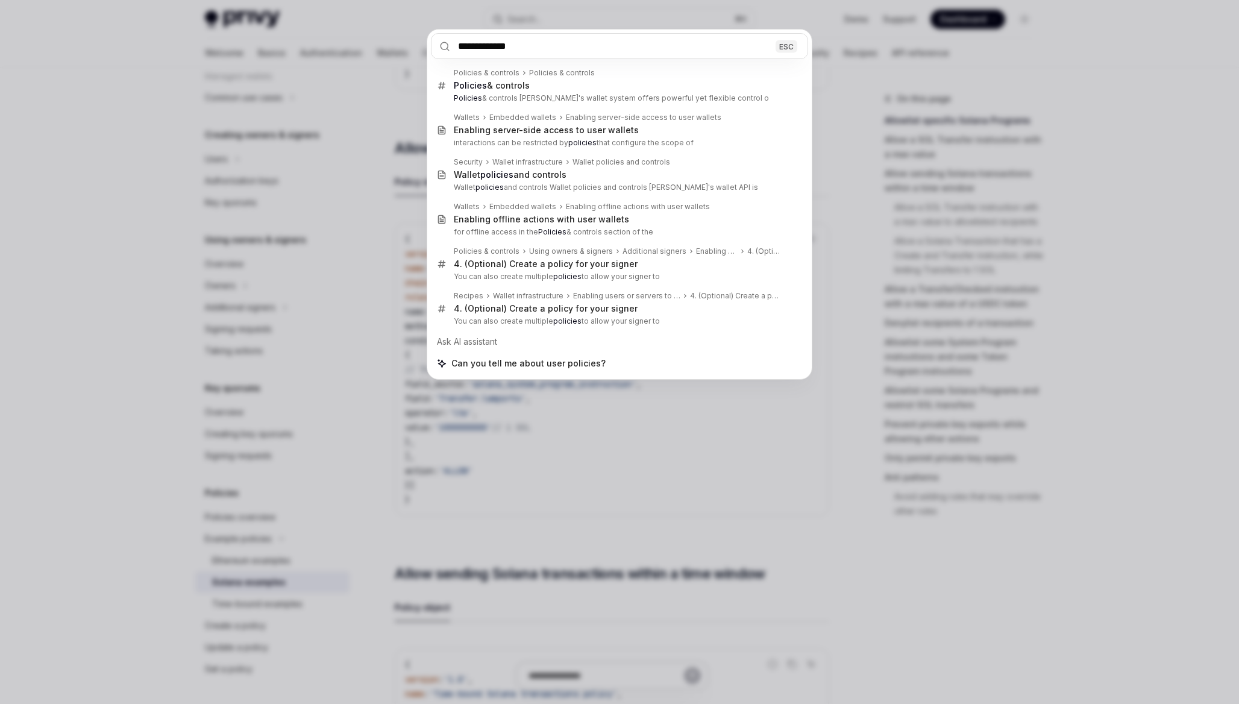
click at [518, 46] on input "**********" at bounding box center [619, 46] width 377 height 26
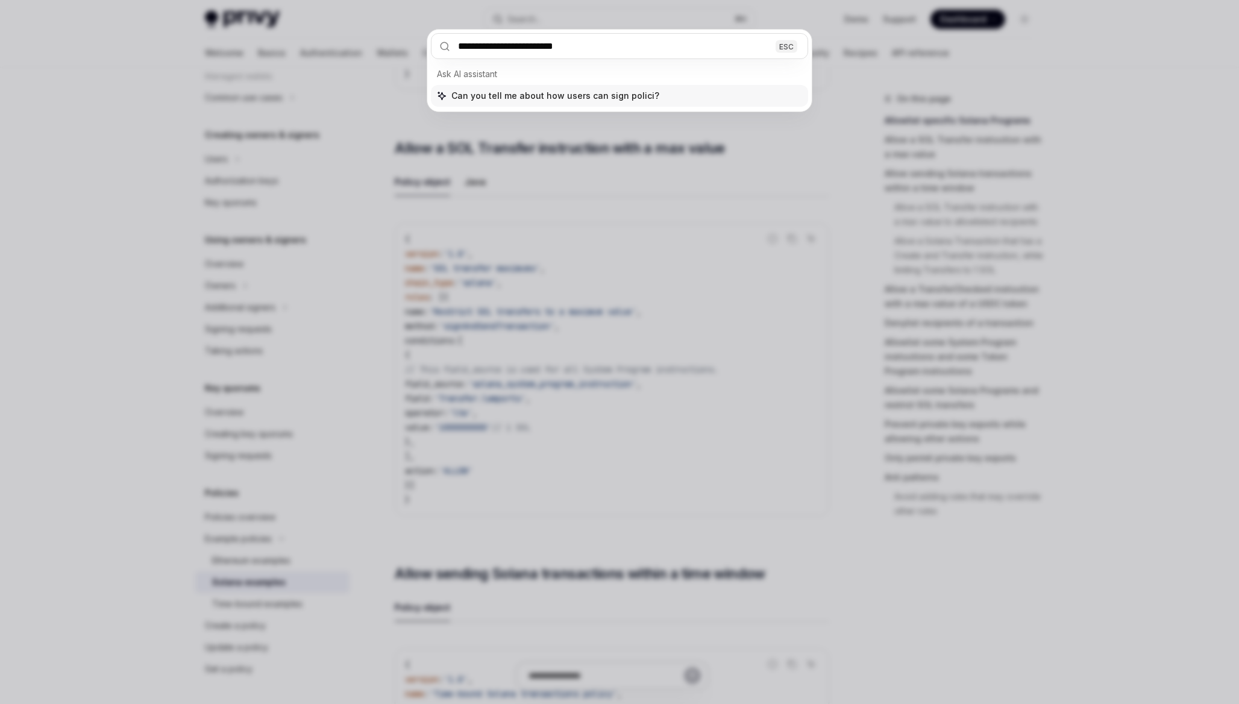
type input "**********"
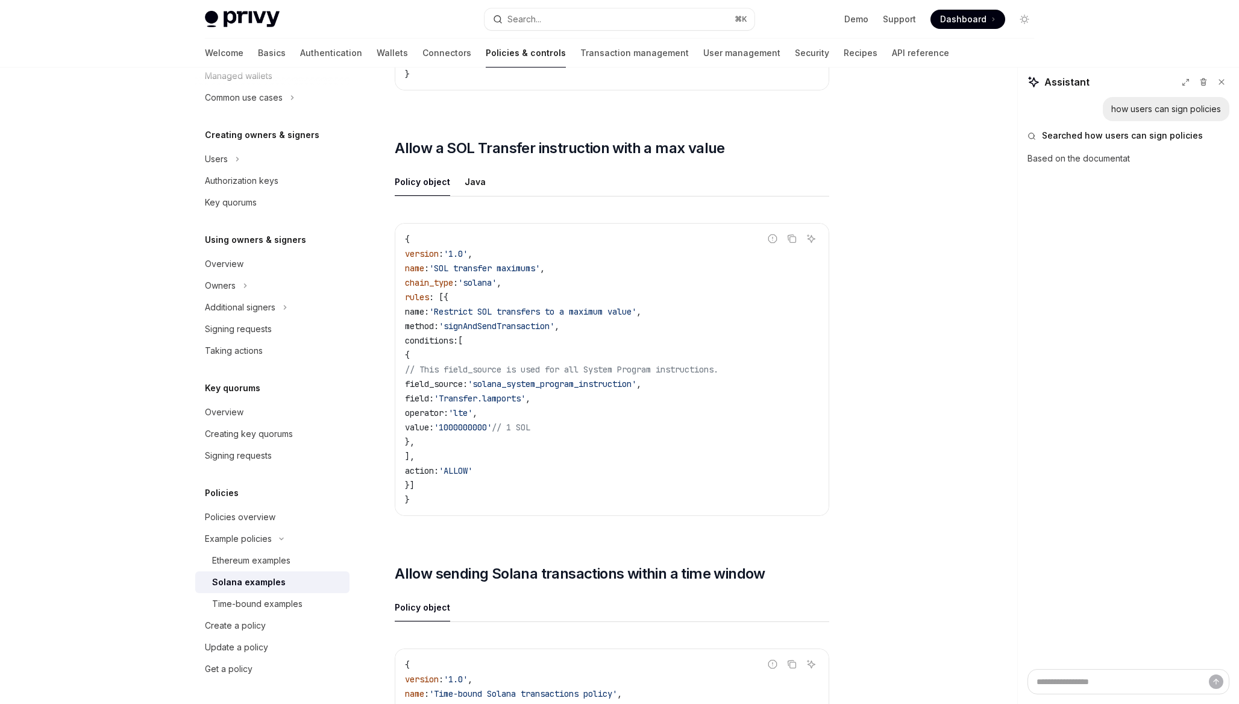
type textarea "*"
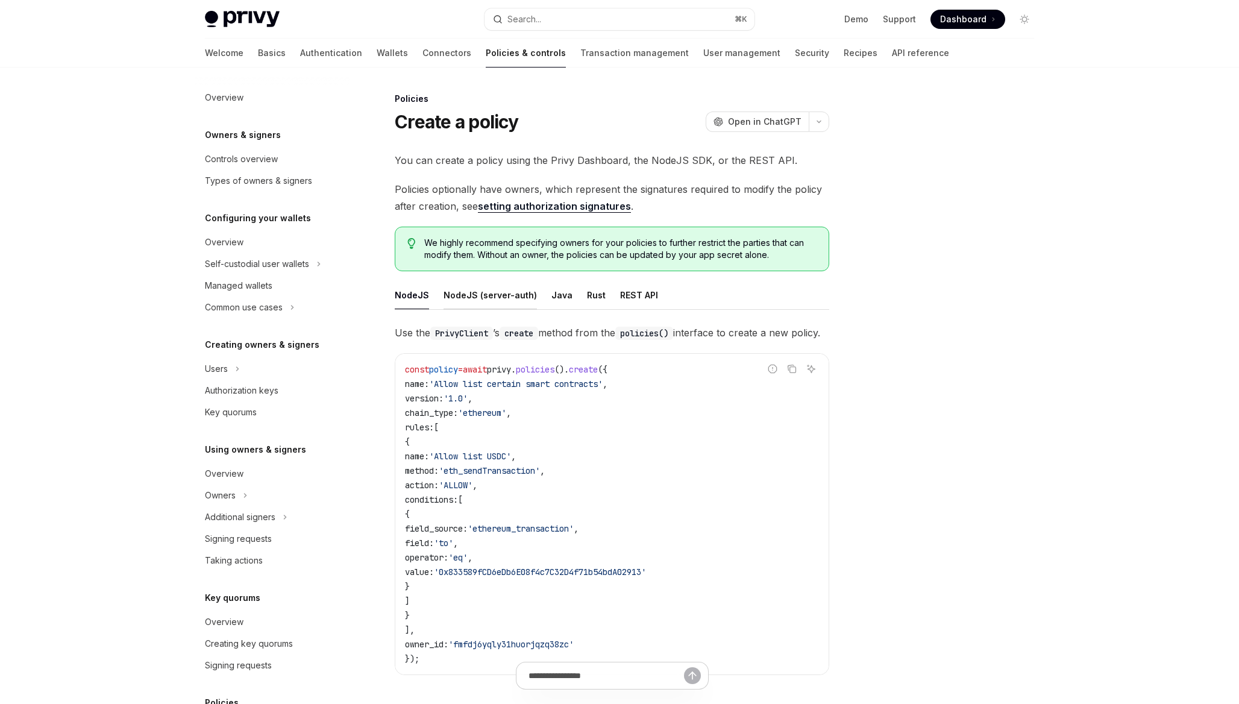
scroll to position [145, 0]
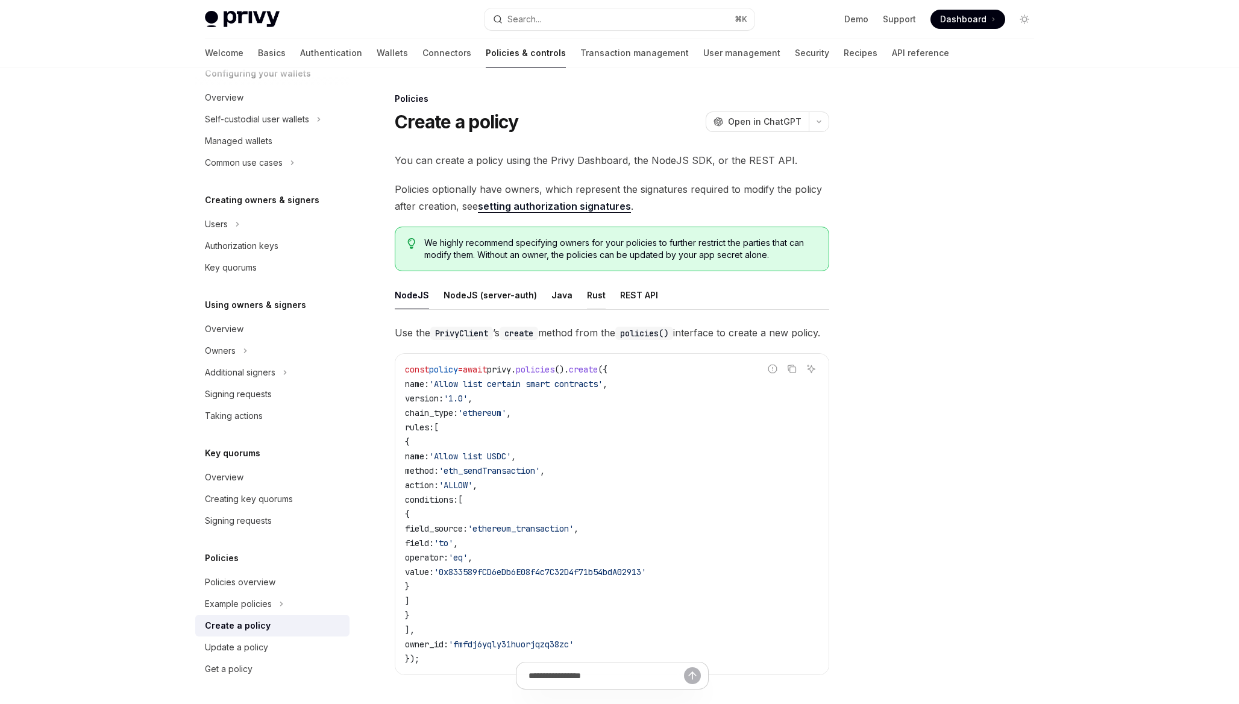
click at [587, 295] on div "Rust" at bounding box center [596, 295] width 19 height 28
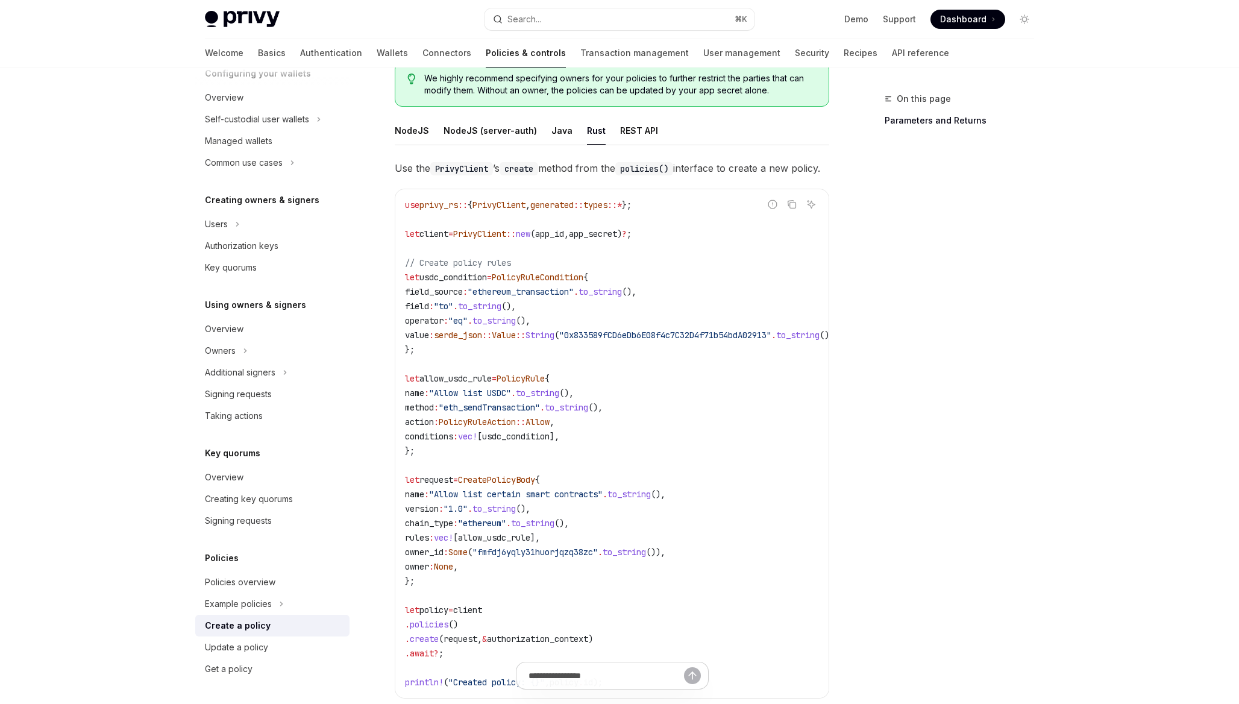
scroll to position [168, 0]
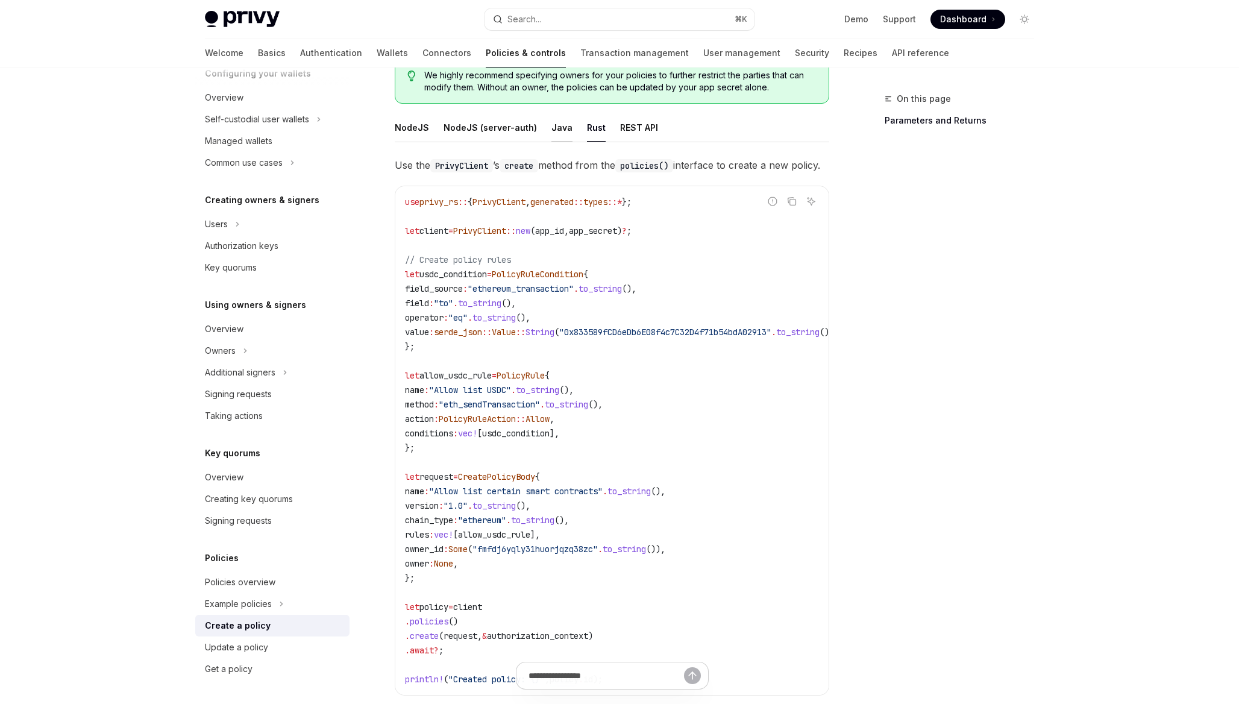
click at [553, 128] on div "Java" at bounding box center [561, 127] width 21 height 28
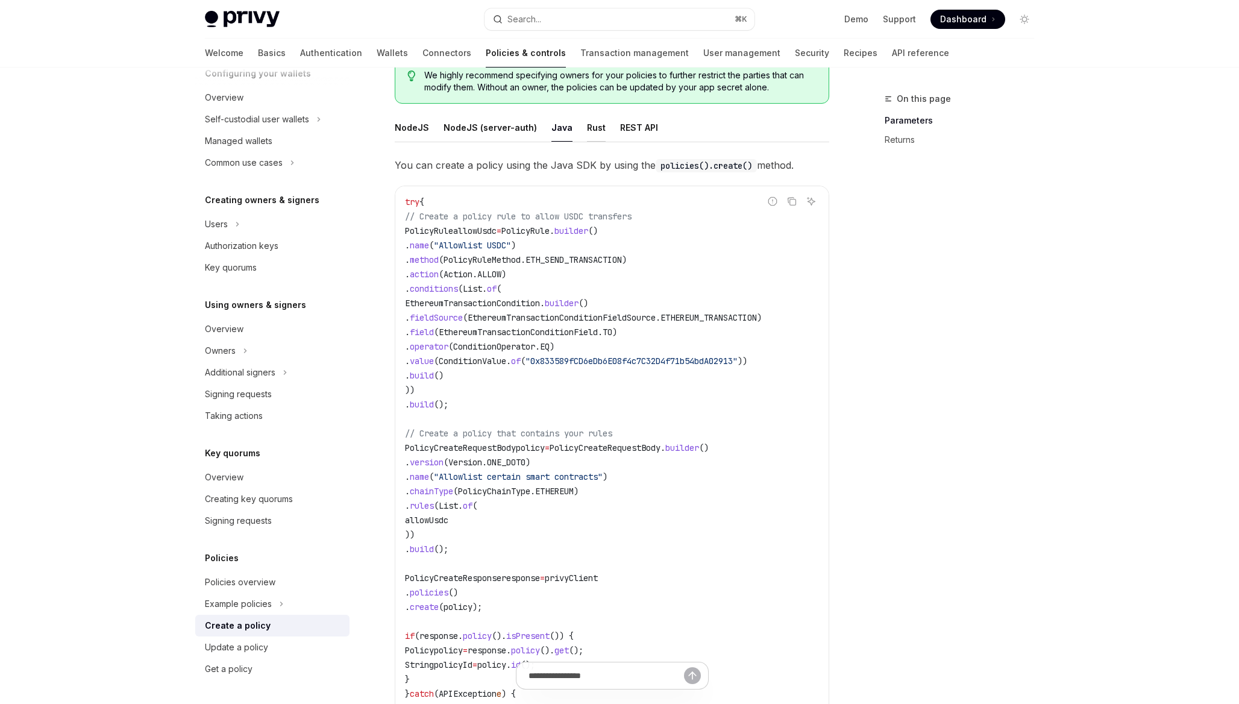
click at [587, 128] on div "Rust" at bounding box center [596, 127] width 19 height 28
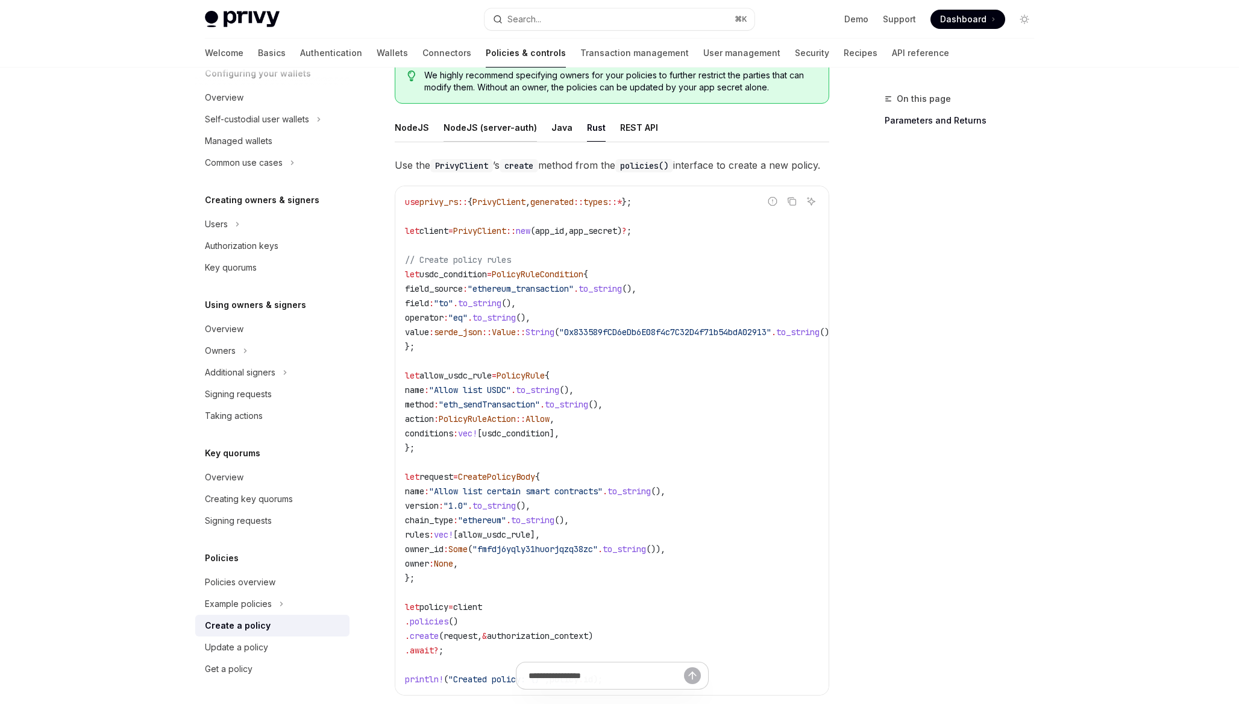
click at [513, 138] on div "NodeJS (server-auth)" at bounding box center [489, 127] width 93 height 28
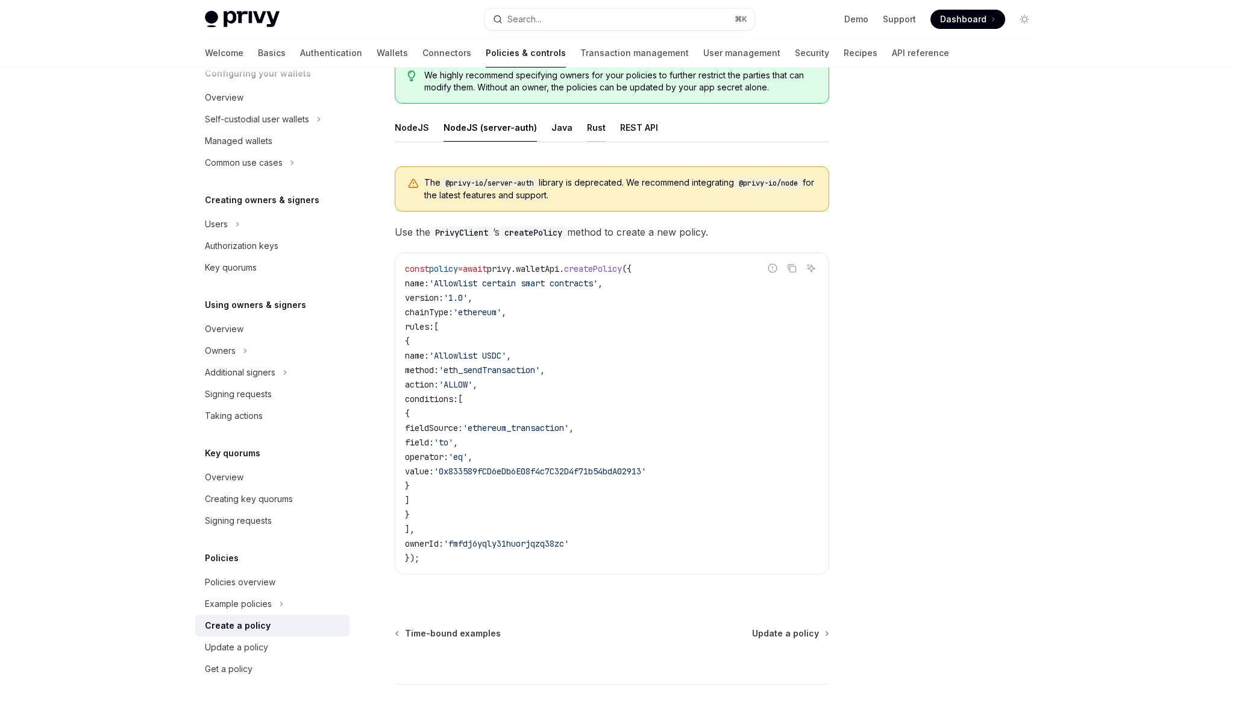
click at [594, 123] on div "Rust" at bounding box center [596, 127] width 19 height 28
type textarea "*"
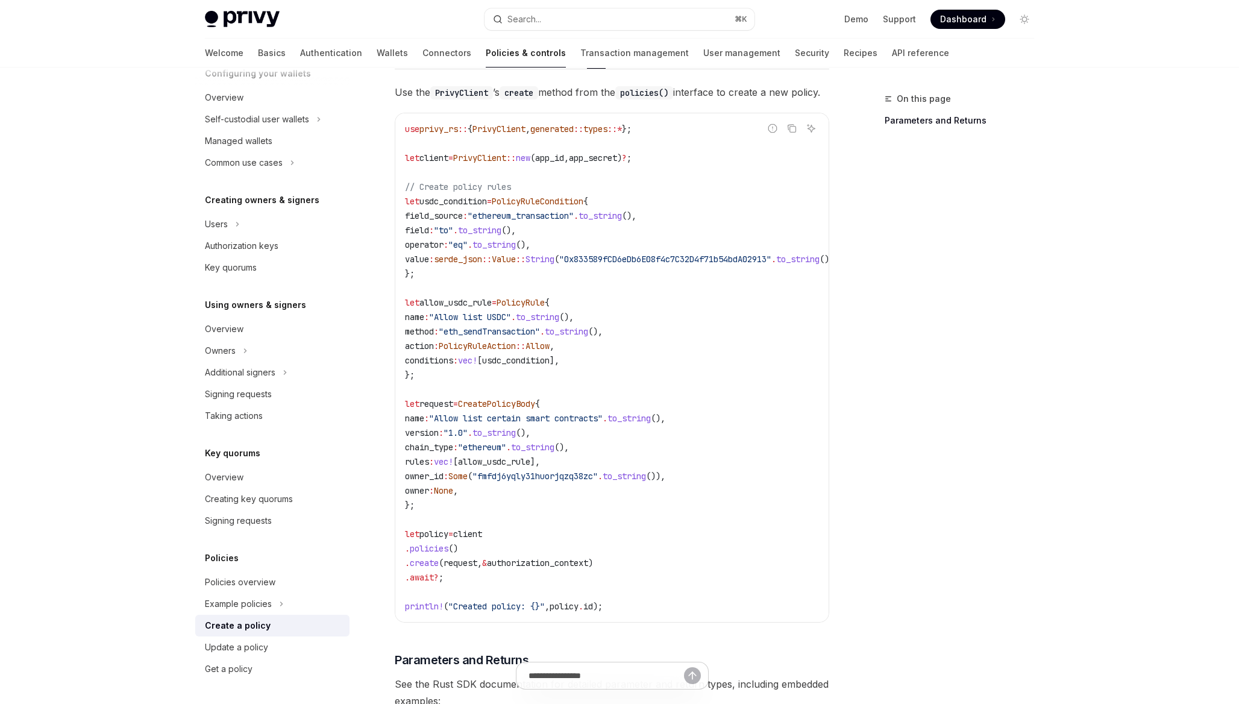
scroll to position [238, 0]
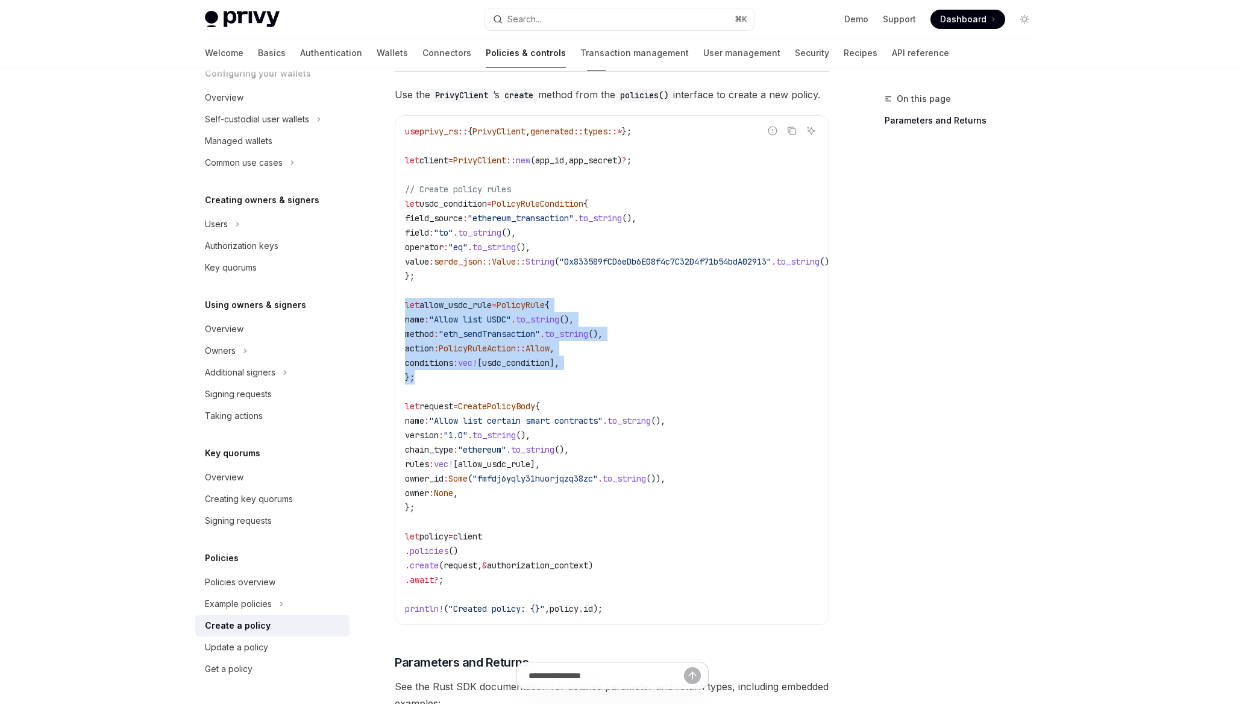
drag, startPoint x: 501, startPoint y: 396, endPoint x: 407, endPoint y: 318, distance: 122.0
click at [407, 319] on code "use privy_rs :: { PrivyClient , generated :: types ::* }; let client = PrivyCli…" at bounding box center [636, 370] width 463 height 492
click at [434, 339] on span "method" at bounding box center [419, 333] width 29 height 11
drag, startPoint x: 489, startPoint y: 410, endPoint x: 383, endPoint y: 321, distance: 138.6
click at [383, 321] on div "Policies Create a policy OpenAI Open in ChatGPT OpenAI Open in ChatGPT You can …" at bounding box center [498, 409] width 665 height 1110
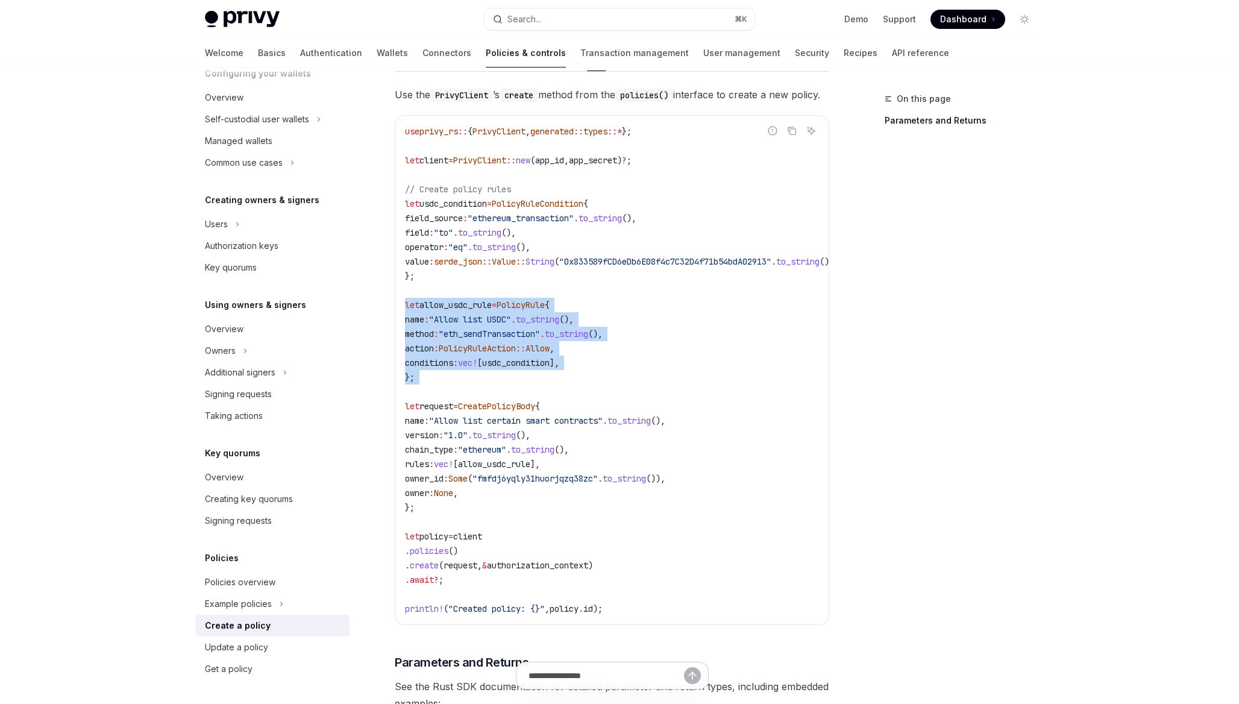
click at [479, 354] on span "PolicyRuleAction" at bounding box center [477, 348] width 77 height 11
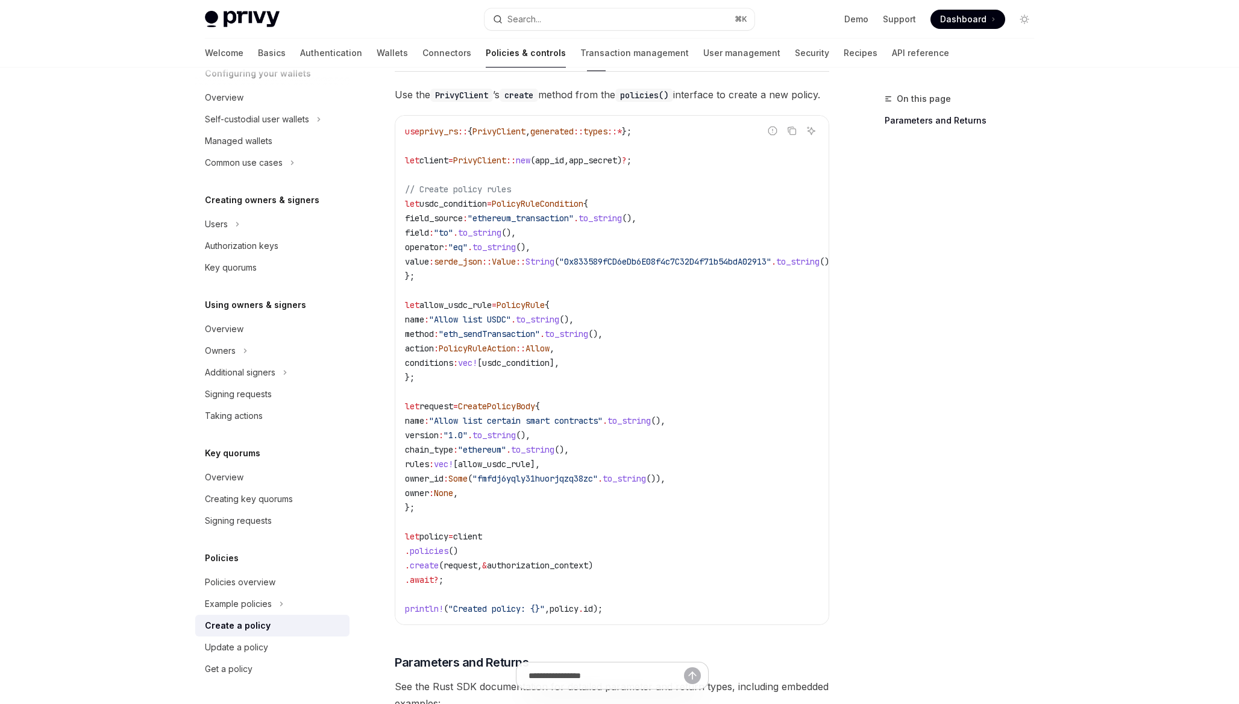
click at [454, 390] on code "use privy_rs :: { PrivyClient , generated :: types ::* }; let client = PrivyCli…" at bounding box center [636, 370] width 463 height 492
